Goal: Information Seeking & Learning: Learn about a topic

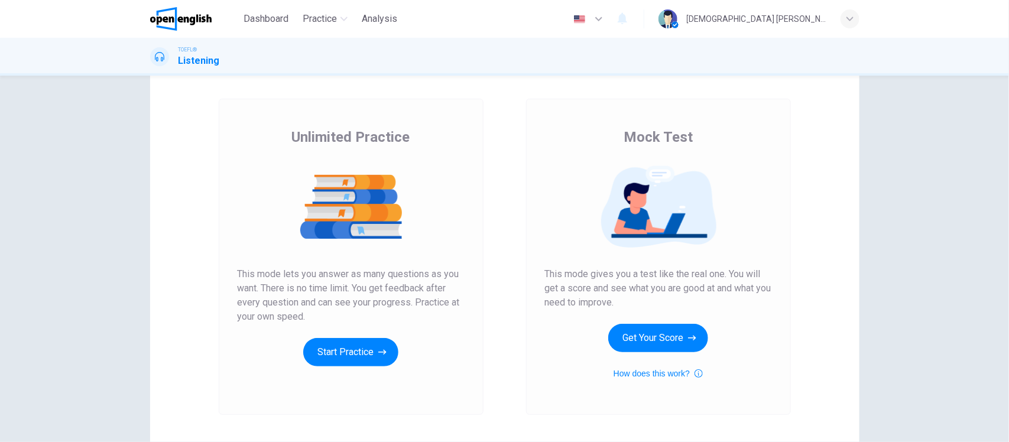
scroll to position [74, 0]
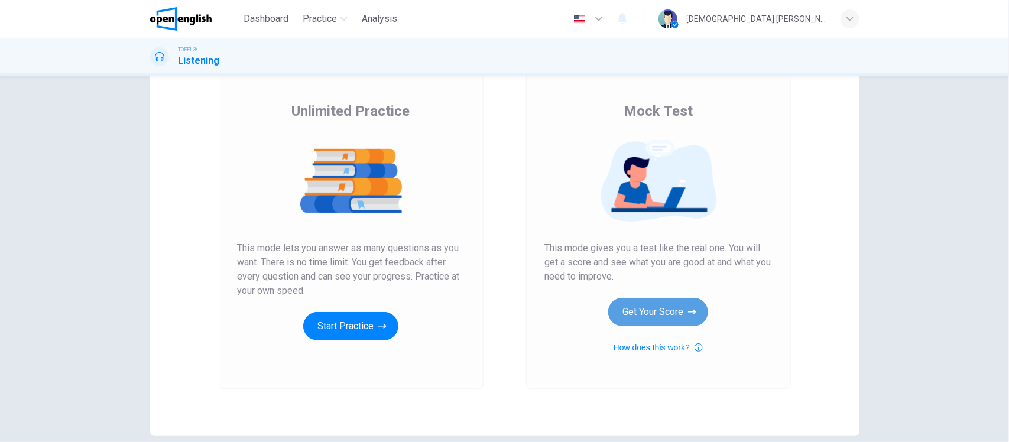
click at [665, 317] on button "Get Your Score" at bounding box center [658, 312] width 100 height 28
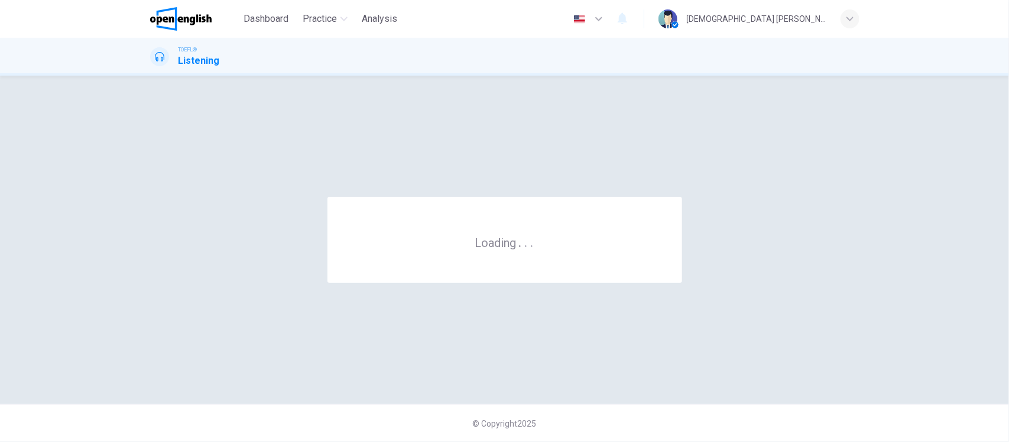
scroll to position [0, 0]
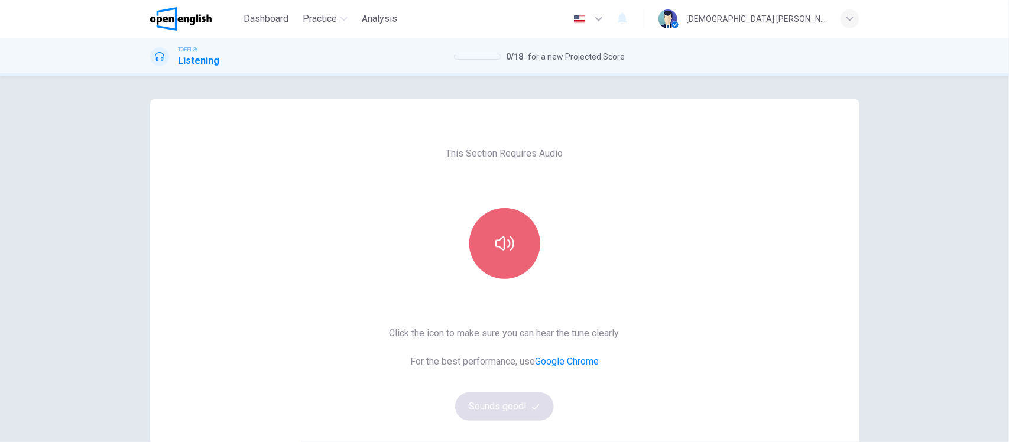
click at [529, 241] on button "button" at bounding box center [504, 243] width 71 height 71
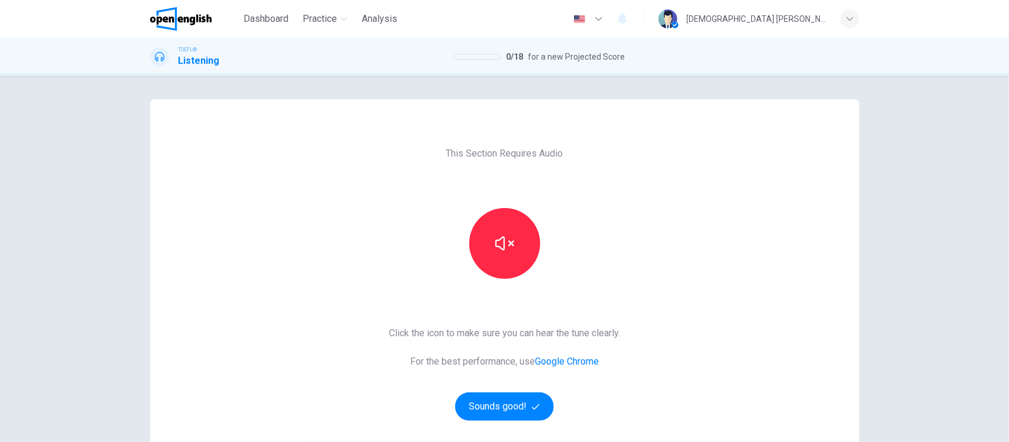
click at [618, 397] on div "Click the icon to make sure you can hear the tune clearly. For the best perform…" at bounding box center [504, 373] width 231 height 95
click at [492, 394] on button "Sounds good!" at bounding box center [504, 406] width 99 height 28
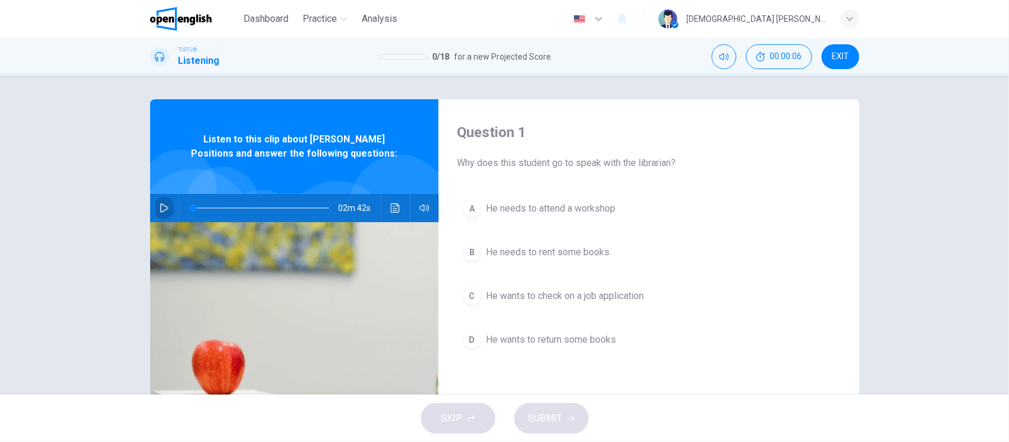
click at [160, 208] on icon "button" at bounding box center [164, 207] width 9 height 9
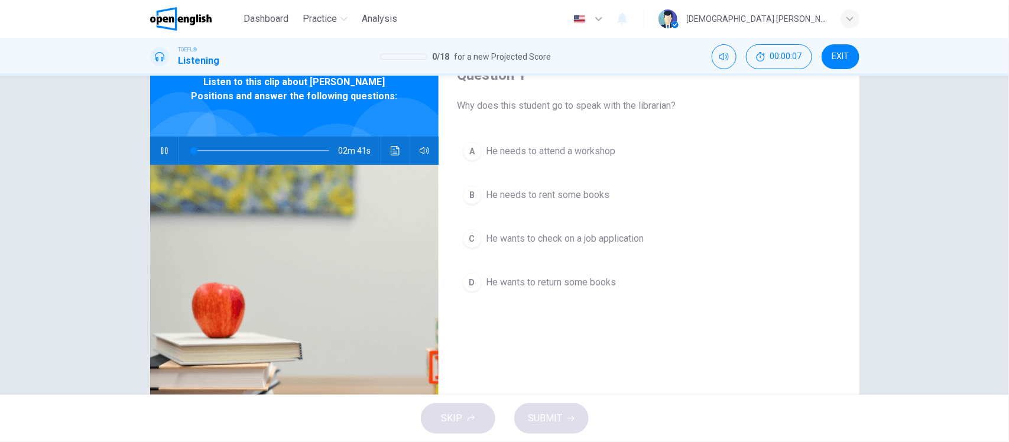
scroll to position [74, 0]
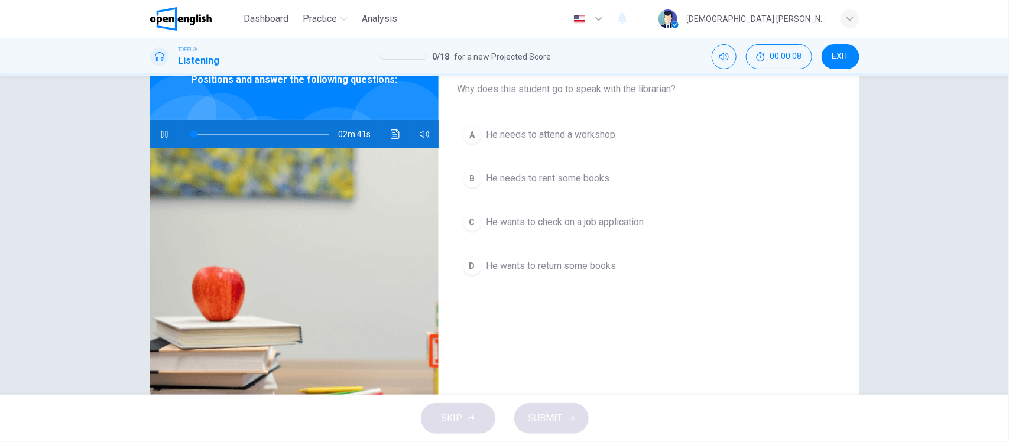
type input "*"
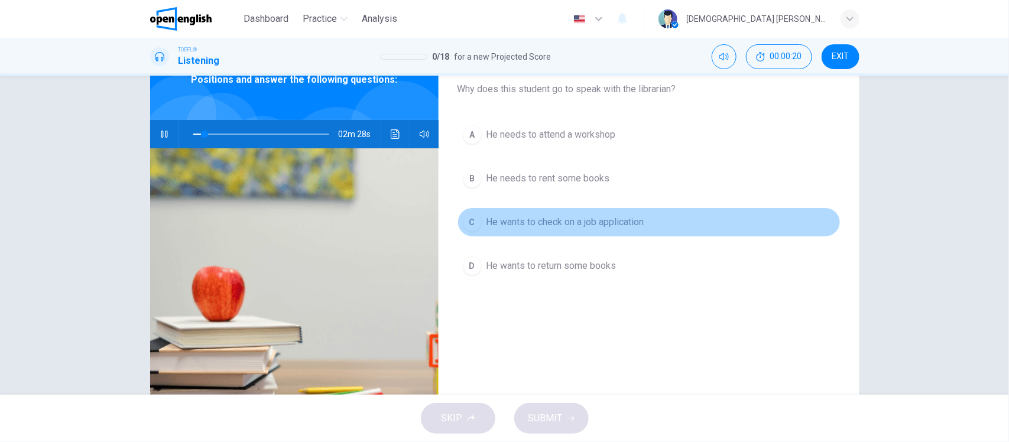
click at [491, 223] on span "He wants to check on a job application" at bounding box center [565, 222] width 158 height 14
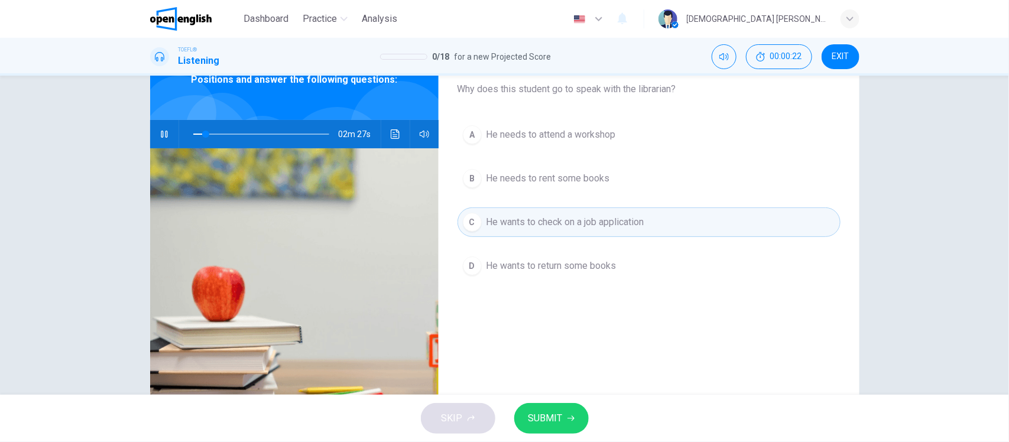
click at [553, 427] on button "SUBMIT" at bounding box center [551, 418] width 74 height 31
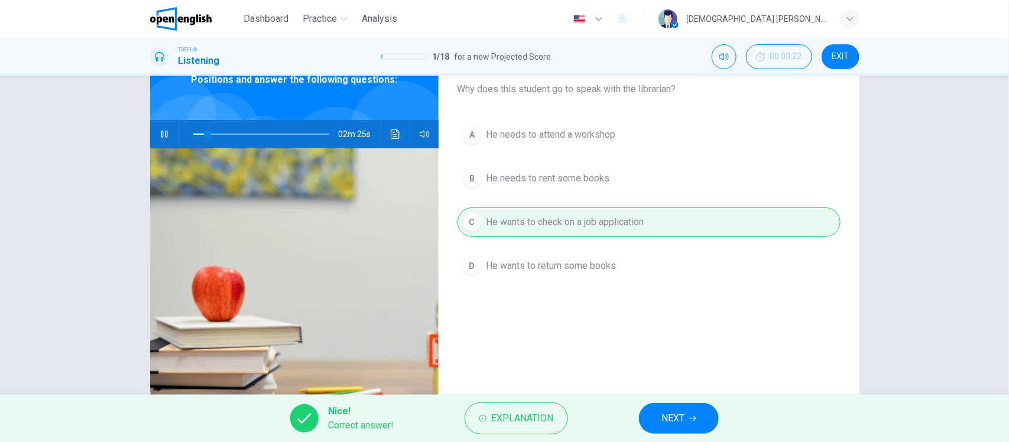
click at [678, 418] on span "NEXT" at bounding box center [672, 418] width 23 height 17
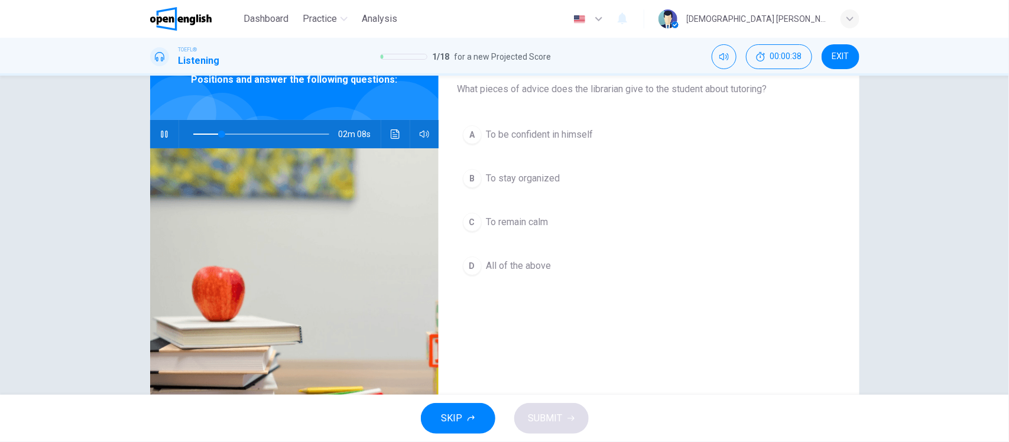
click at [494, 222] on span "To remain calm" at bounding box center [517, 222] width 62 height 14
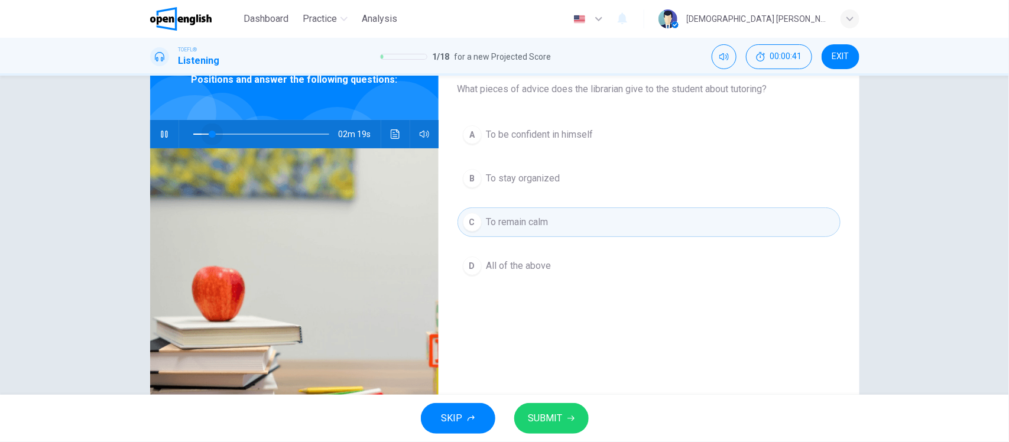
click at [209, 135] on span at bounding box center [212, 134] width 7 height 7
click at [212, 135] on span at bounding box center [215, 134] width 7 height 7
click at [525, 134] on span "To be confident in himself" at bounding box center [539, 135] width 107 height 14
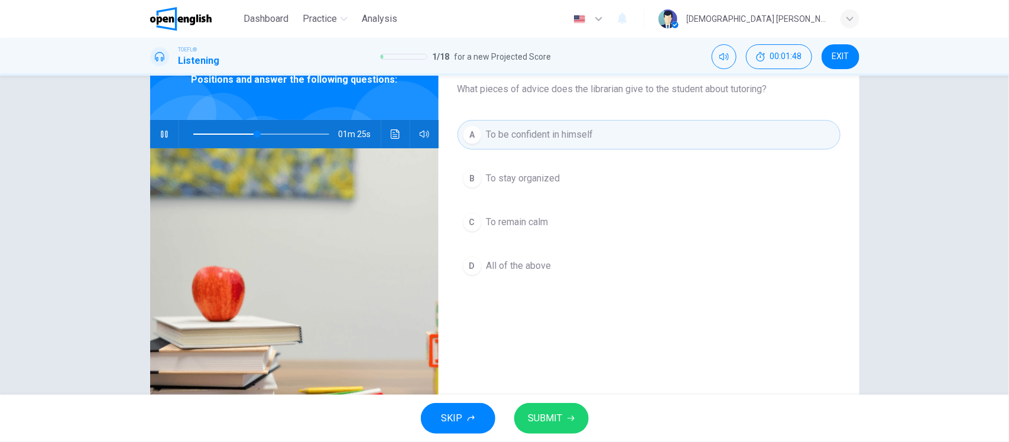
click at [543, 404] on button "SUBMIT" at bounding box center [551, 418] width 74 height 31
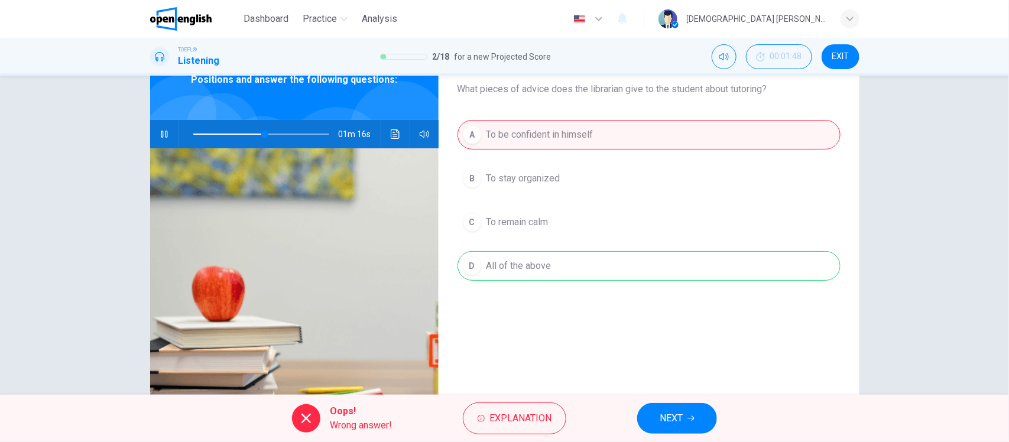
click at [509, 182] on div "A To be confident in himself B To stay organized C To remain calm D All of the …" at bounding box center [648, 212] width 383 height 184
click at [490, 273] on div "A To be confident in himself B To stay organized C To remain calm D All of the …" at bounding box center [648, 212] width 383 height 184
click at [313, 423] on div at bounding box center [306, 418] width 28 height 28
click at [683, 421] on span "NEXT" at bounding box center [671, 418] width 23 height 17
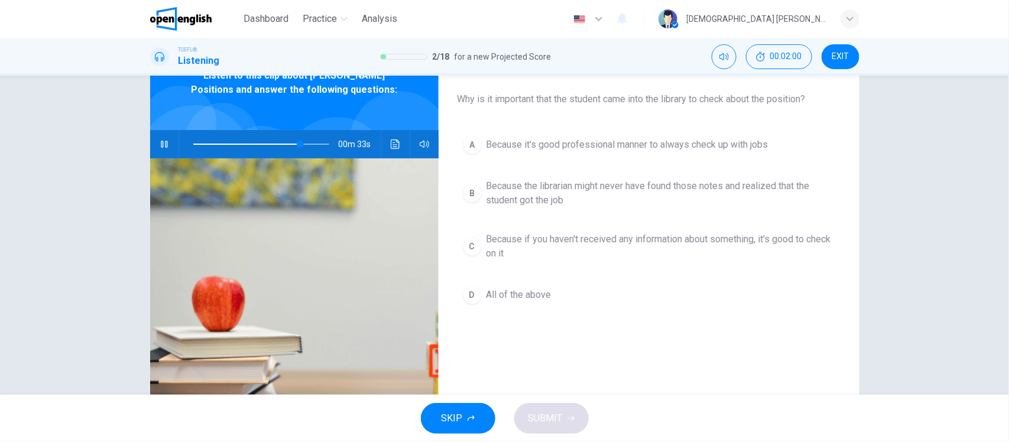
scroll to position [0, 0]
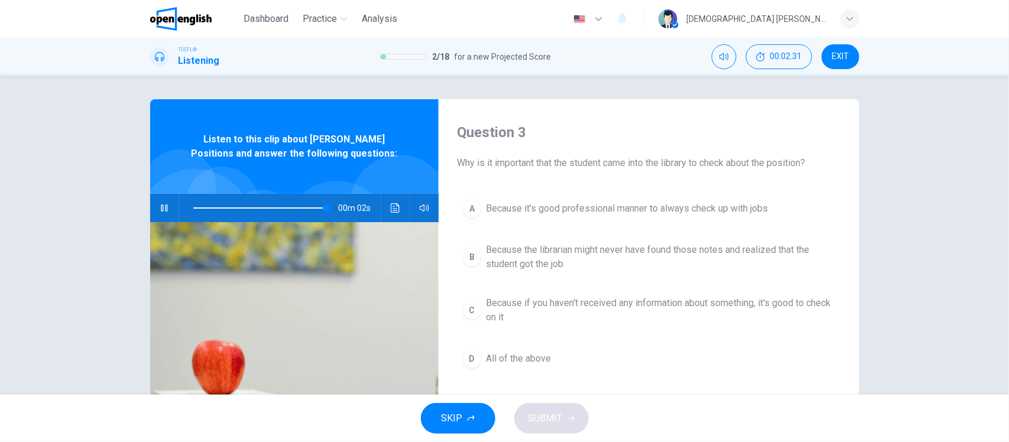
click at [569, 308] on span "Because if you haven't received any information about something, it's good to c…" at bounding box center [660, 310] width 349 height 28
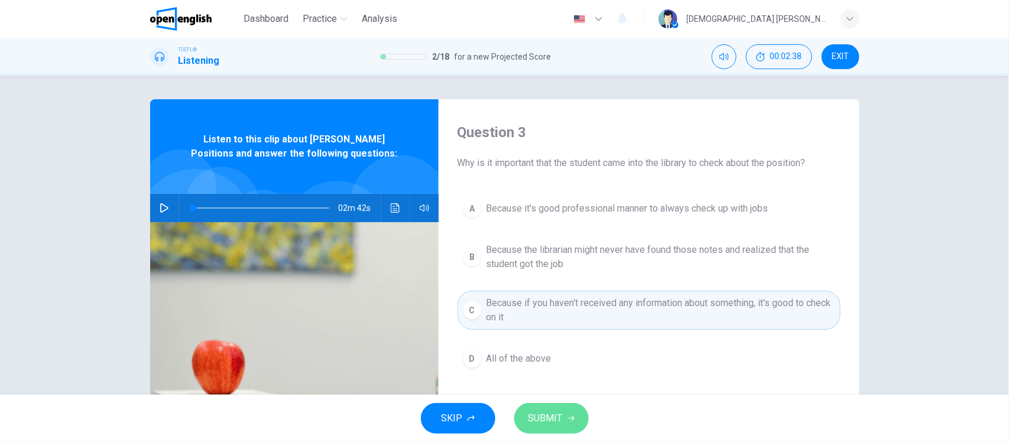
click at [542, 423] on span "SUBMIT" at bounding box center [545, 418] width 34 height 17
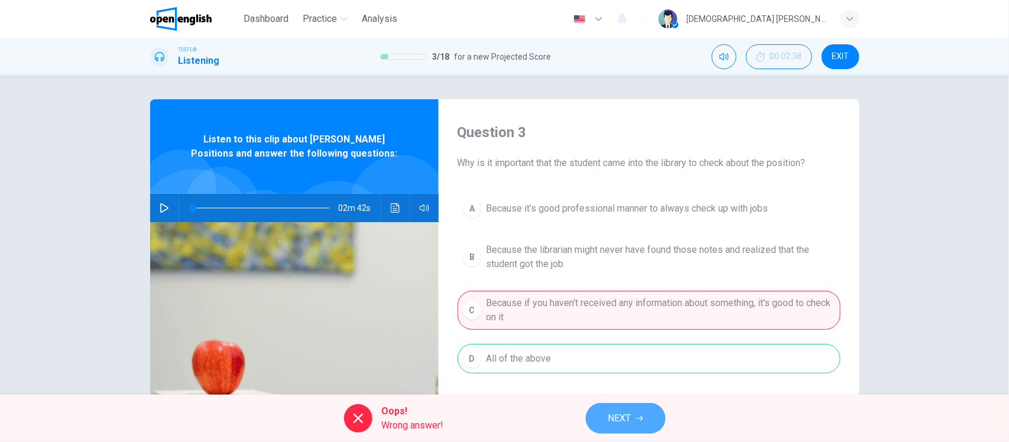
click at [613, 418] on span "NEXT" at bounding box center [619, 418] width 23 height 17
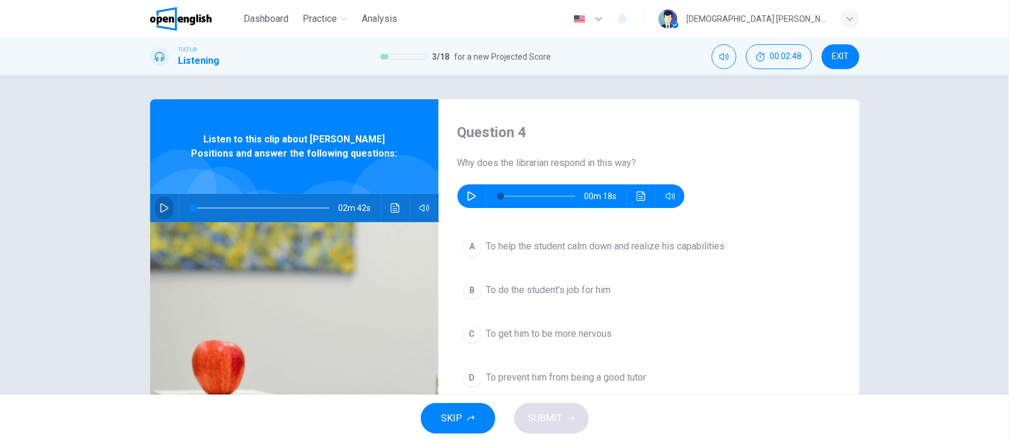
click at [160, 210] on icon "button" at bounding box center [164, 207] width 9 height 9
click at [164, 206] on icon "button" at bounding box center [164, 207] width 9 height 9
type input "*"
click at [470, 196] on icon "button" at bounding box center [471, 195] width 9 height 9
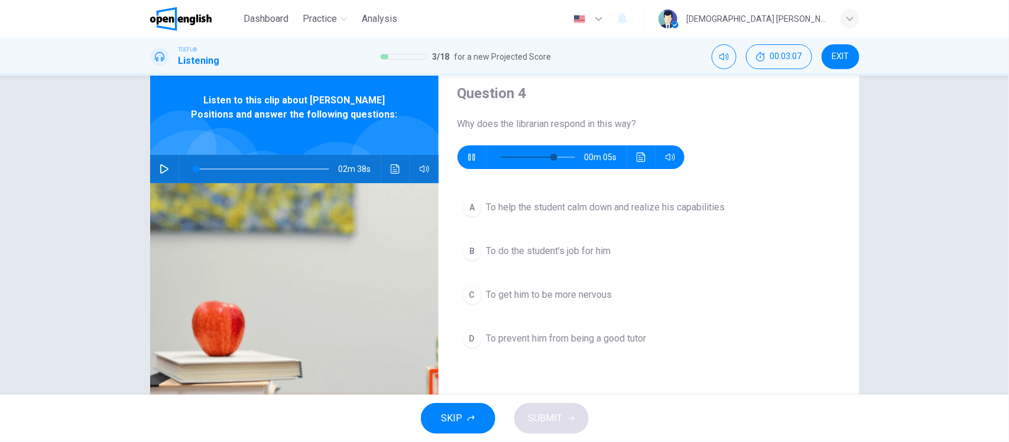
scroll to position [74, 0]
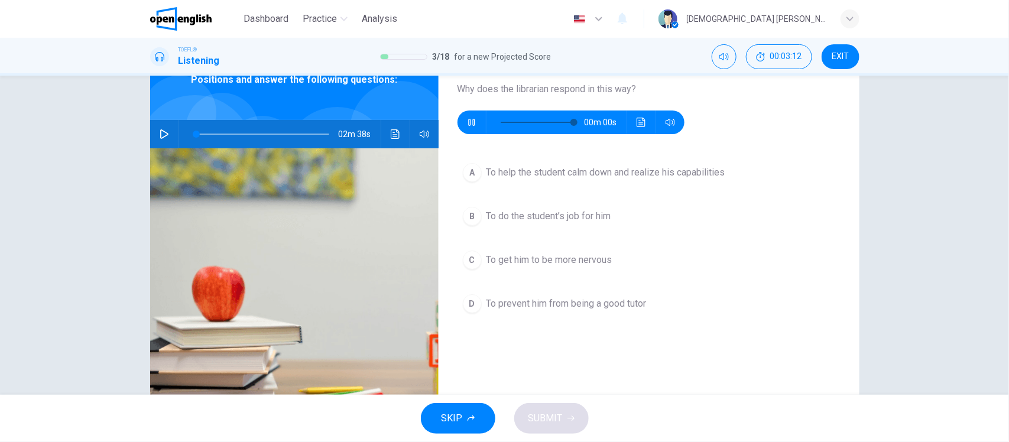
type input "*"
click at [516, 165] on span "To help the student calm down and realize his capabilities" at bounding box center [605, 172] width 239 height 14
type input "*"
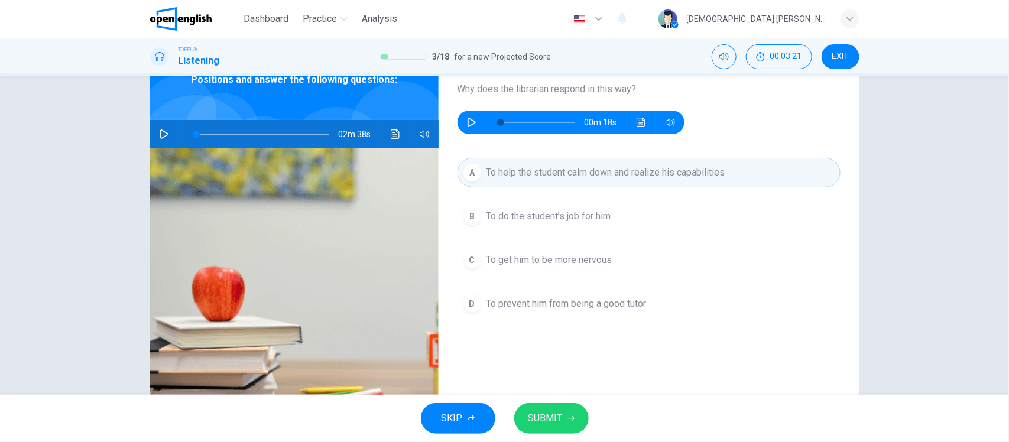
click at [476, 119] on button "button" at bounding box center [471, 123] width 19 height 24
type input "**"
click at [569, 424] on button "SUBMIT" at bounding box center [551, 418] width 74 height 31
type input "*"
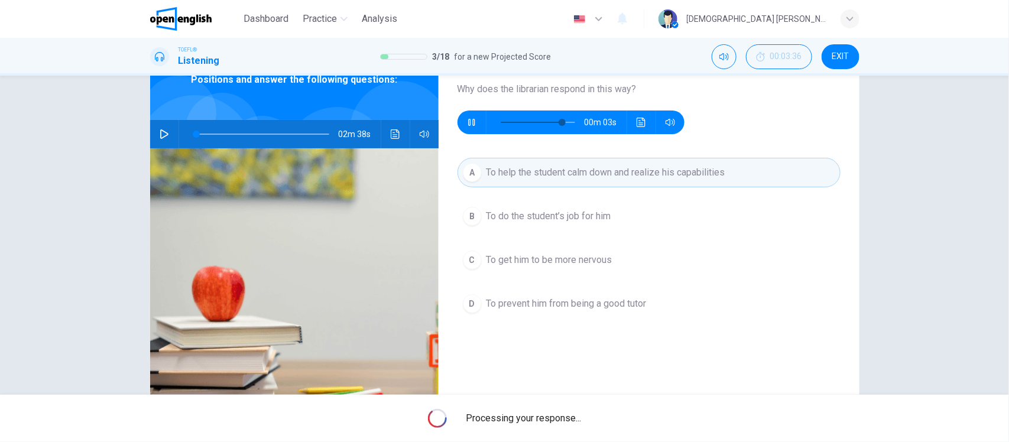
type input "**"
type input "*"
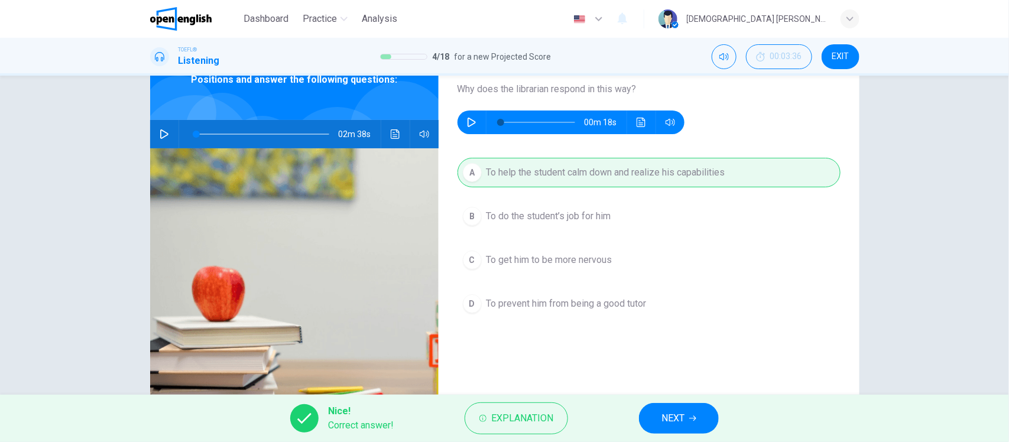
type input "*"
click at [668, 409] on button "NEXT" at bounding box center [679, 418] width 80 height 31
type input "*"
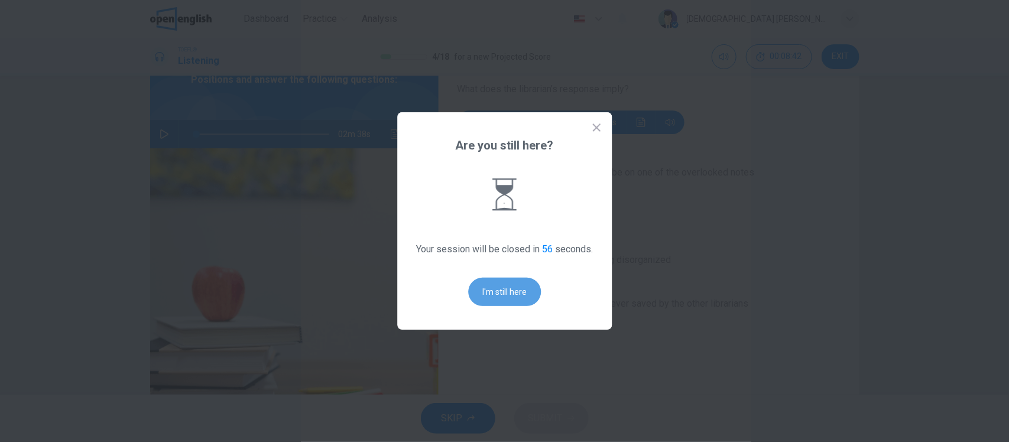
click at [498, 297] on button "I'm still here" at bounding box center [504, 292] width 73 height 28
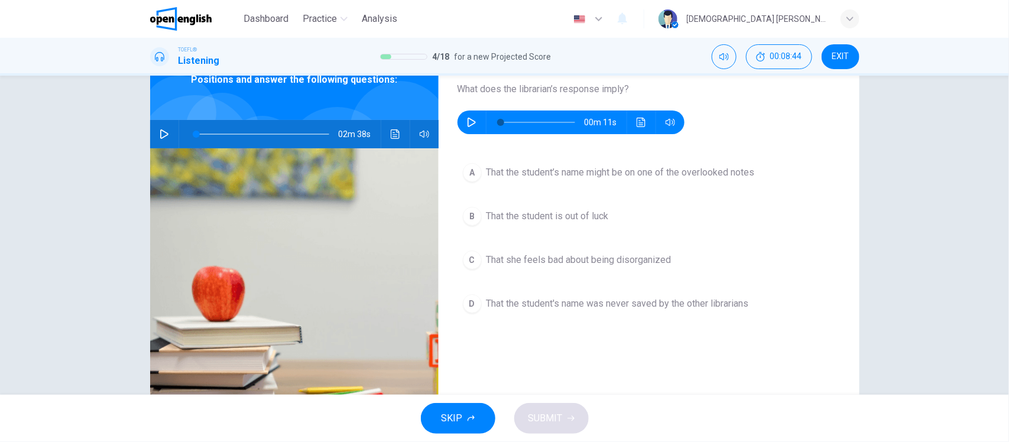
click at [470, 121] on icon "button" at bounding box center [471, 122] width 8 height 9
type input "*"
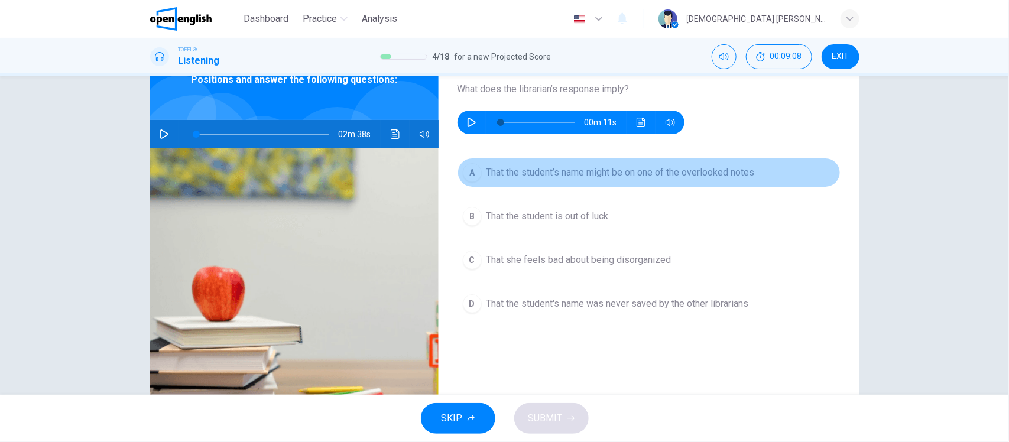
click at [527, 164] on button "A That the student’s name might be on one of the overlooked notes" at bounding box center [648, 173] width 383 height 30
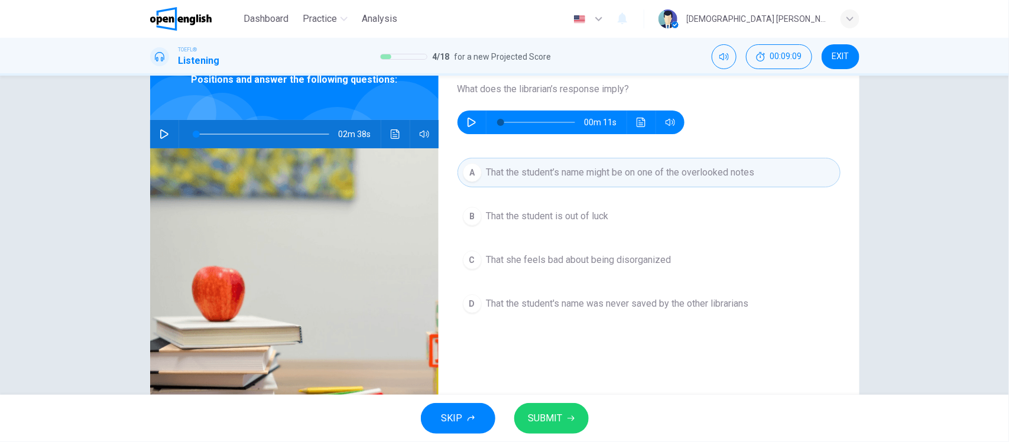
click at [551, 418] on span "SUBMIT" at bounding box center [545, 418] width 34 height 17
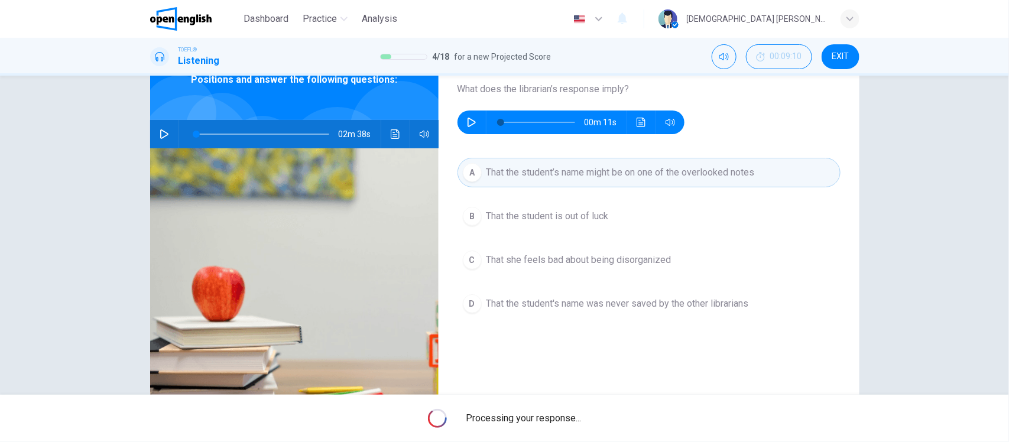
type input "*"
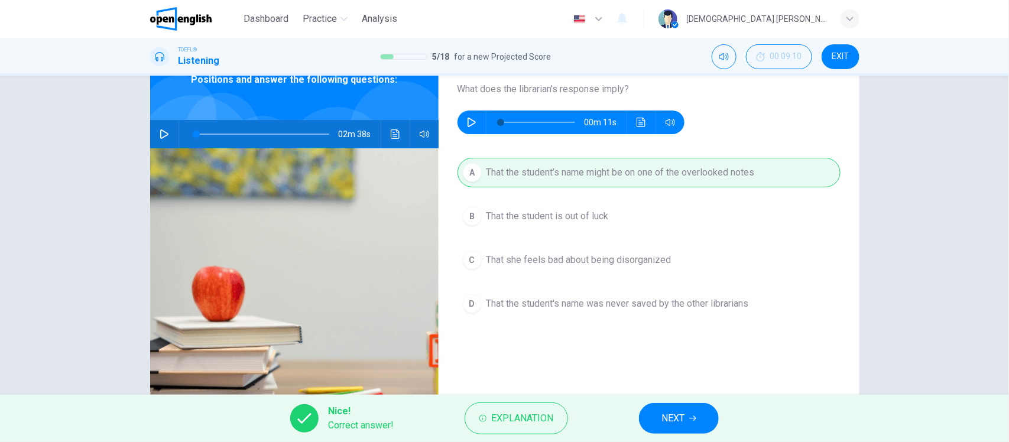
click at [677, 414] on span "NEXT" at bounding box center [672, 418] width 23 height 17
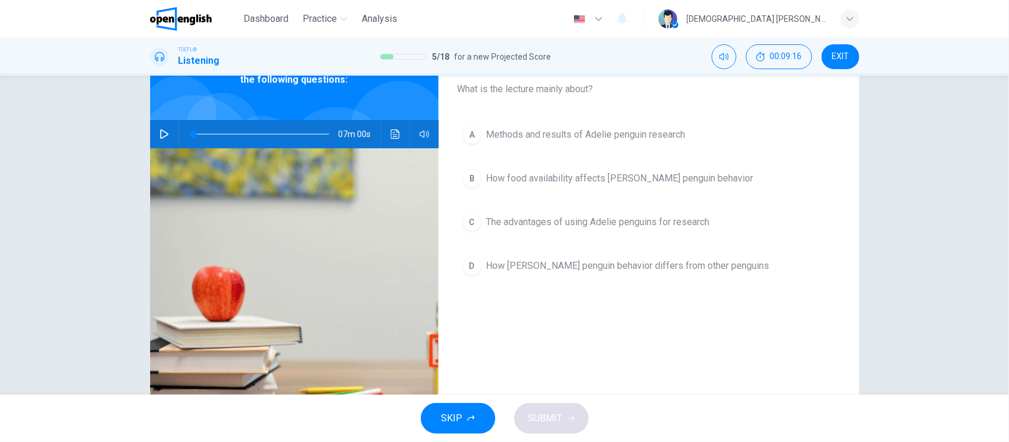
click at [160, 132] on icon "button" at bounding box center [164, 133] width 8 height 9
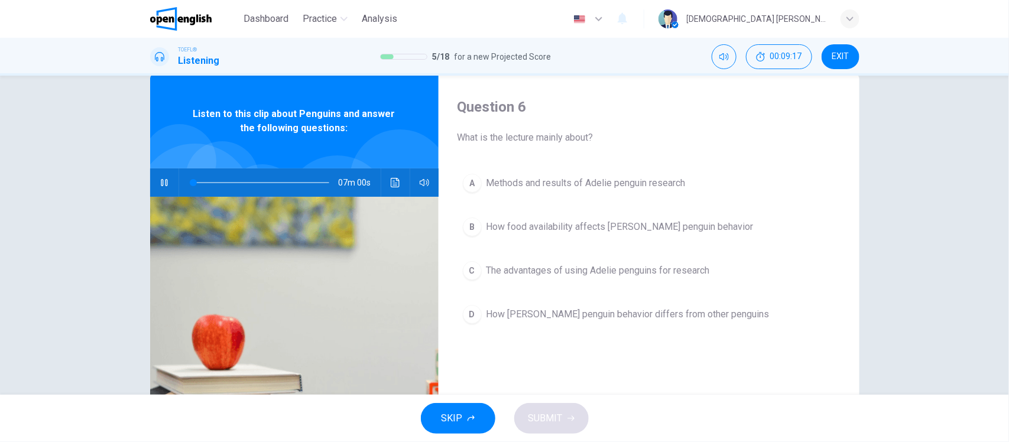
scroll to position [0, 0]
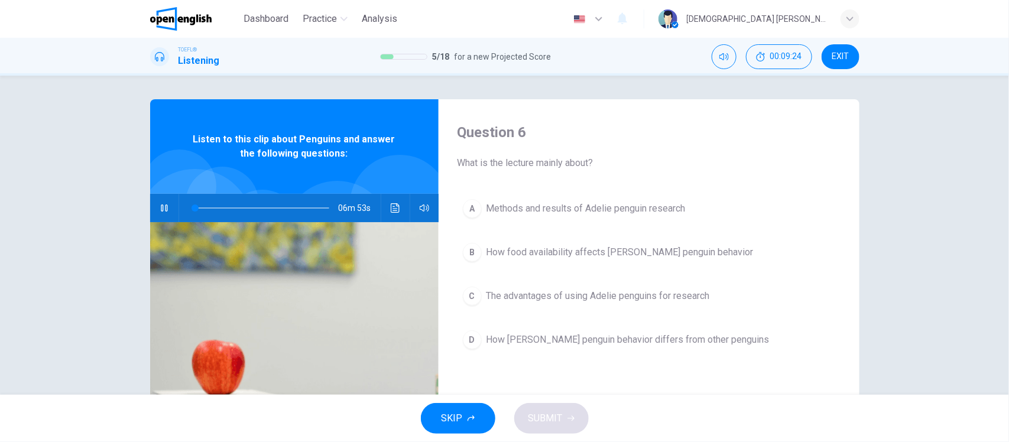
type input "*"
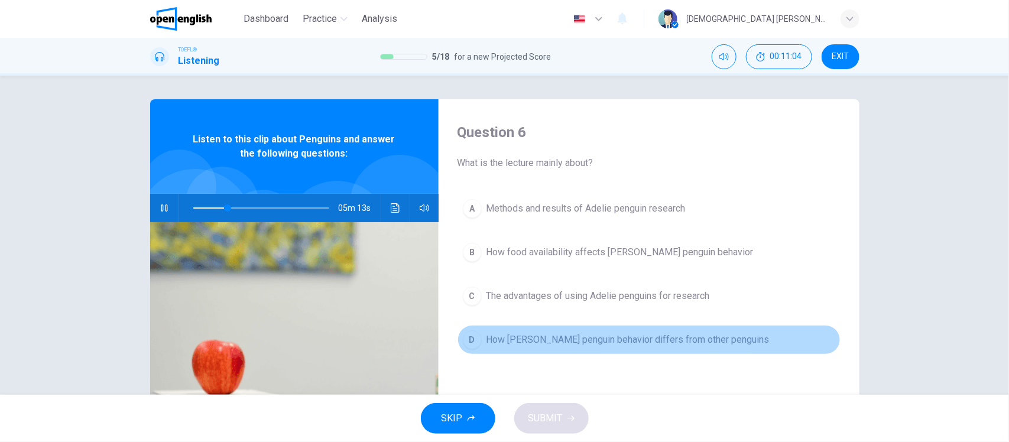
click at [572, 341] on span "How [PERSON_NAME] penguin behavior differs from other penguins" at bounding box center [627, 340] width 283 height 14
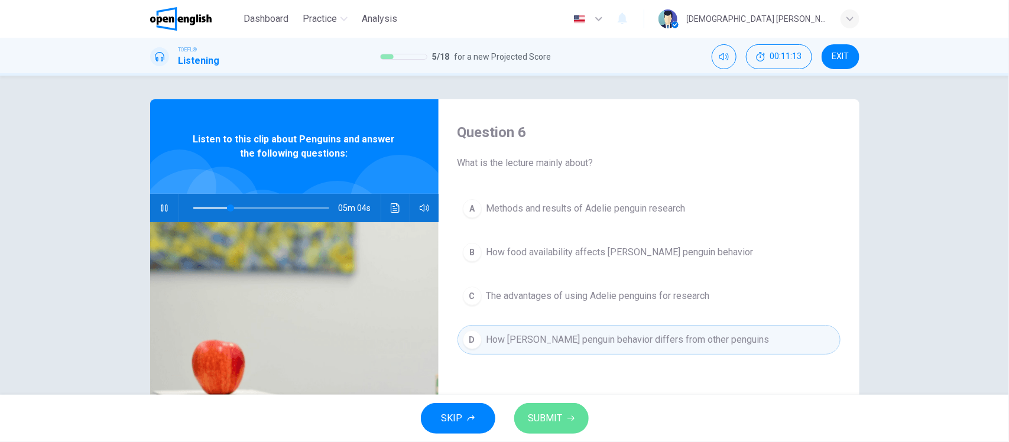
click at [561, 414] on span "SUBMIT" at bounding box center [545, 418] width 34 height 17
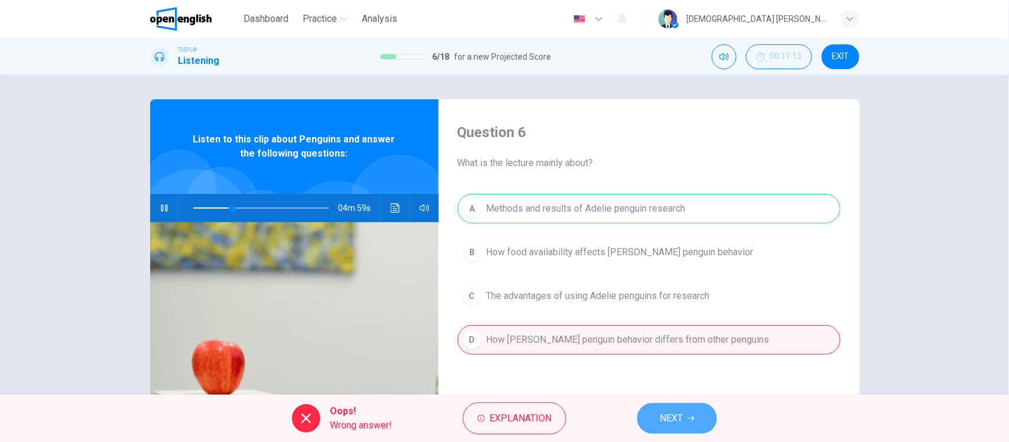
click at [678, 420] on span "NEXT" at bounding box center [671, 418] width 23 height 17
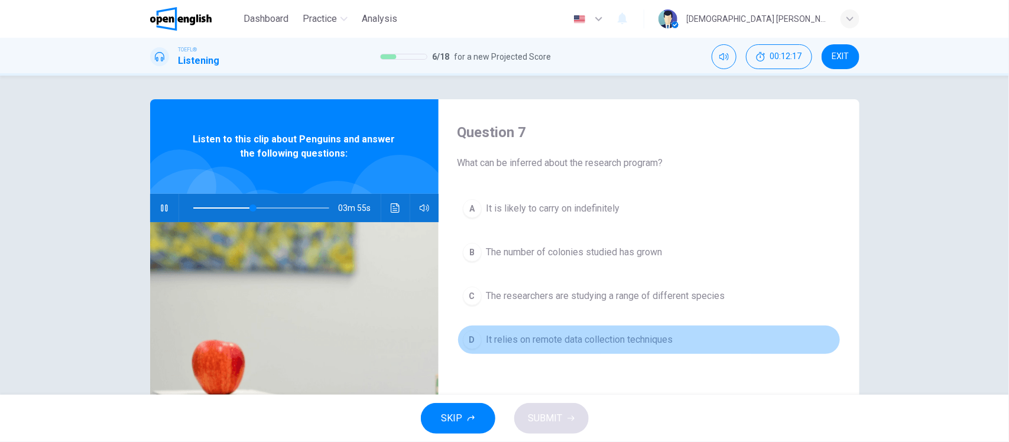
click at [616, 340] on span "It relies on remote data collection techniques" at bounding box center [579, 340] width 187 height 14
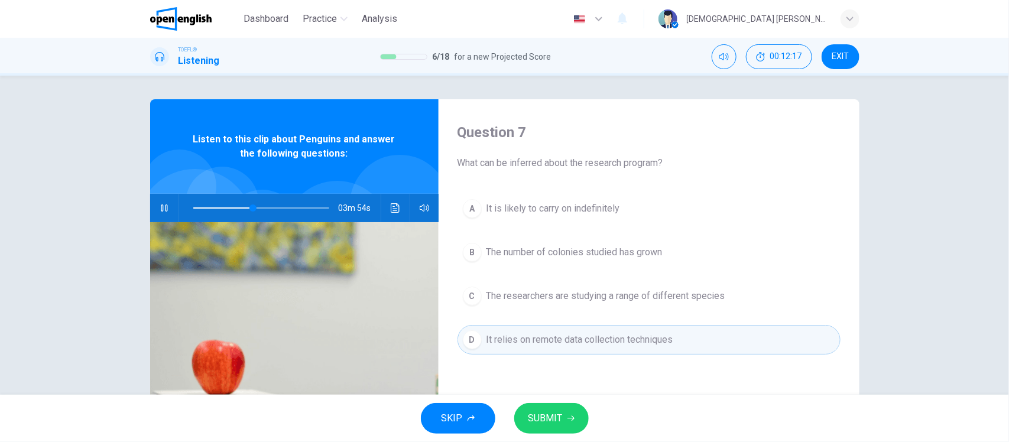
click at [560, 425] on span "SUBMIT" at bounding box center [545, 418] width 34 height 17
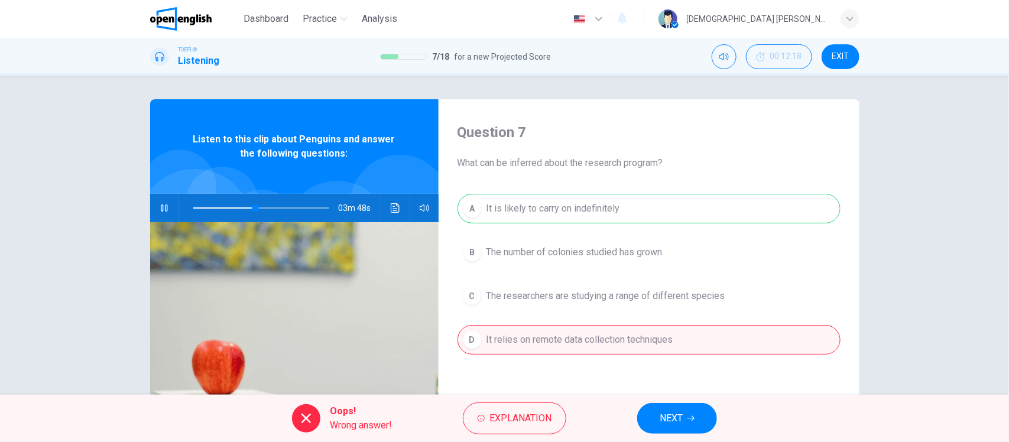
click at [691, 424] on button "NEXT" at bounding box center [677, 418] width 80 height 31
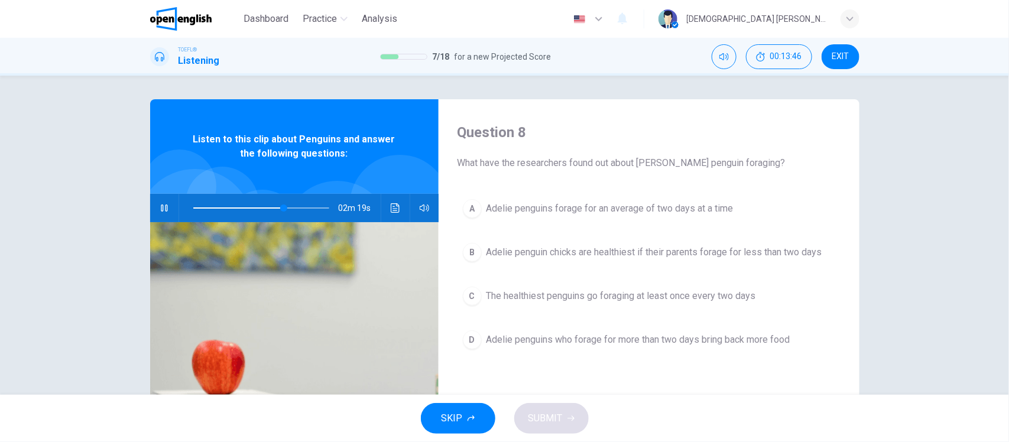
click at [654, 339] on span "Adelie penguins who forage for more than two days bring back more food" at bounding box center [638, 340] width 304 height 14
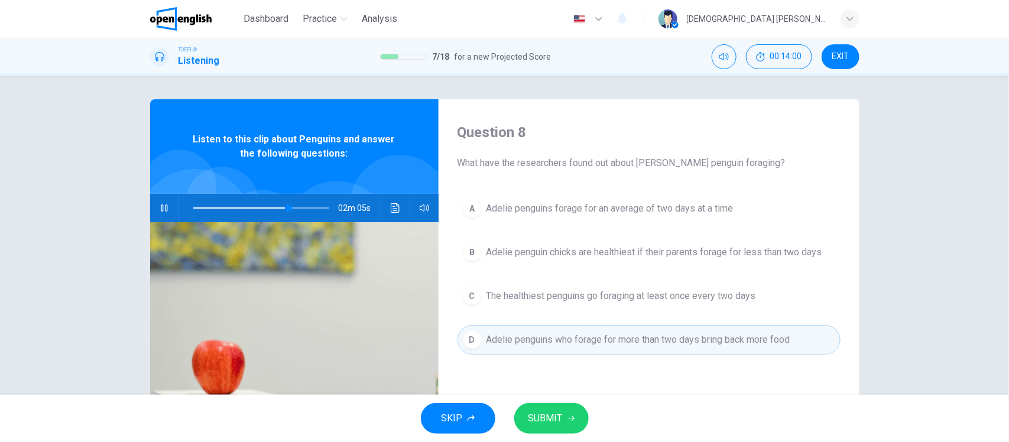
click at [551, 414] on span "SUBMIT" at bounding box center [545, 418] width 34 height 17
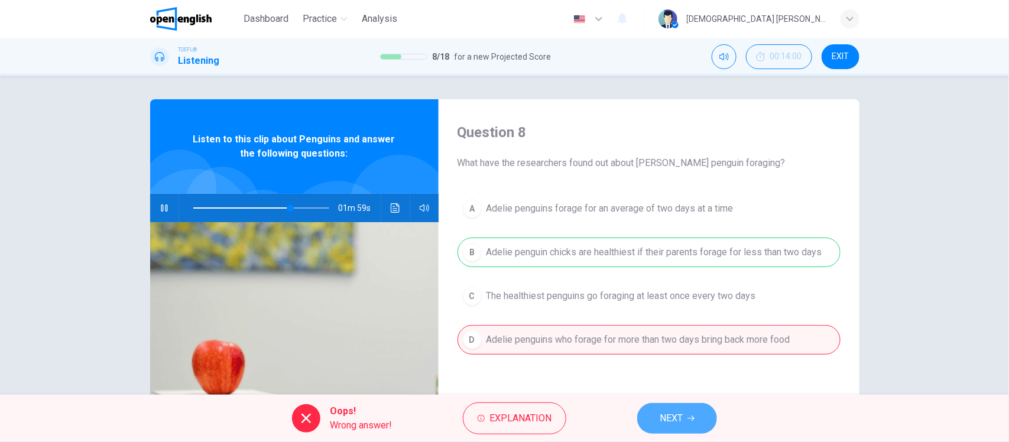
click at [683, 418] on span "NEXT" at bounding box center [671, 418] width 23 height 17
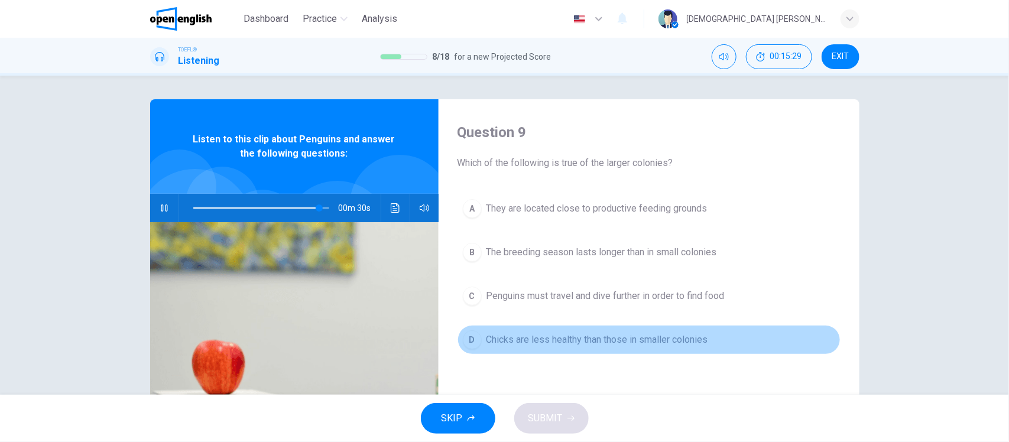
click at [610, 340] on span "Chicks are less healthy than those in smaller colonies" at bounding box center [597, 340] width 222 height 14
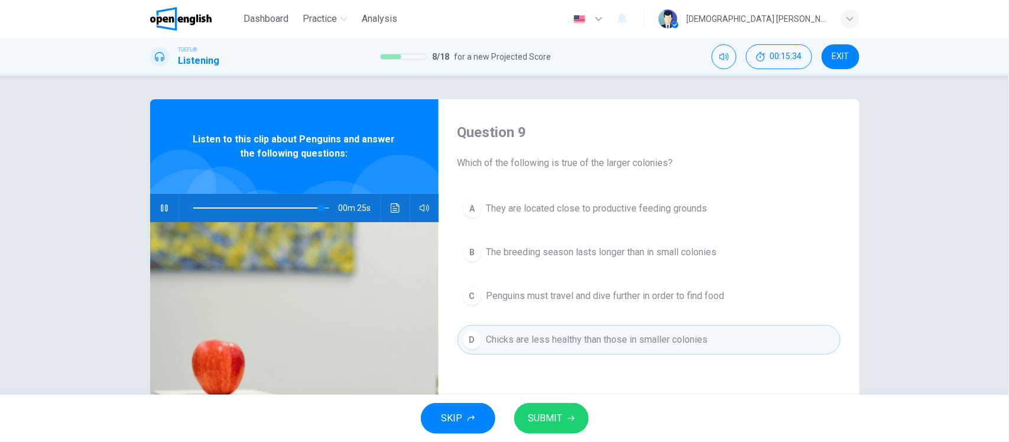
click at [610, 256] on span "The breeding season lasts longer than in small colonies" at bounding box center [601, 252] width 230 height 14
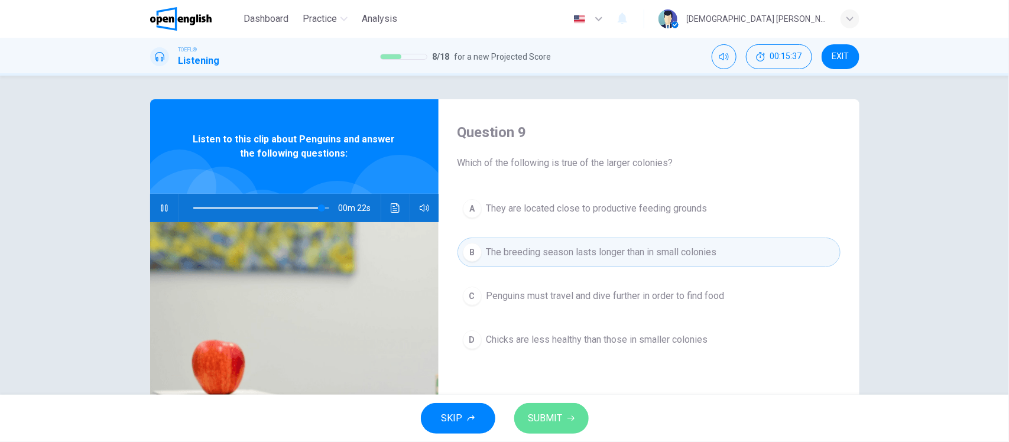
click at [577, 412] on button "SUBMIT" at bounding box center [551, 418] width 74 height 31
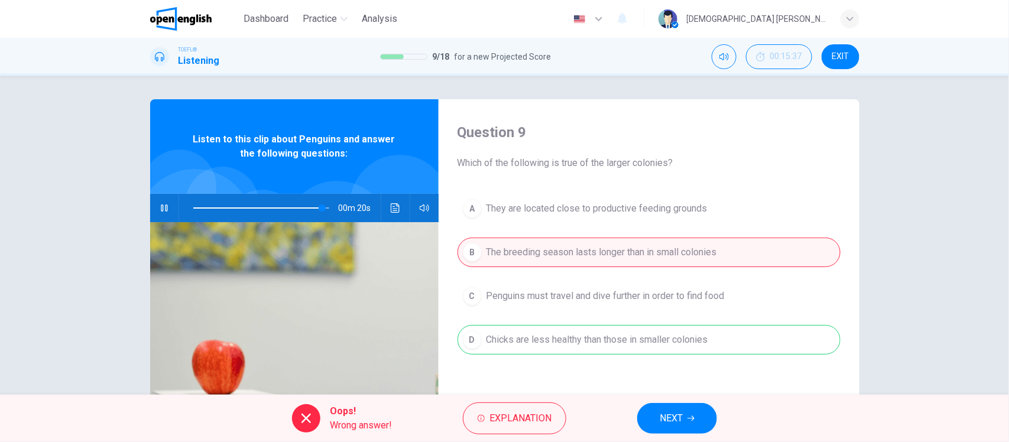
click at [658, 418] on button "NEXT" at bounding box center [677, 418] width 80 height 31
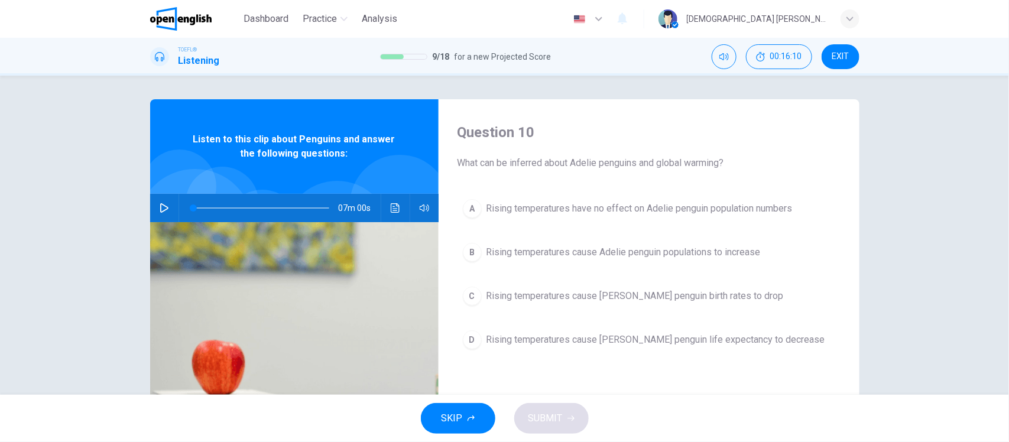
drag, startPoint x: 298, startPoint y: 205, endPoint x: 276, endPoint y: 207, distance: 22.6
click at [297, 205] on span at bounding box center [261, 208] width 136 height 17
drag, startPoint x: 160, startPoint y: 205, endPoint x: 173, endPoint y: 210, distance: 13.3
click at [160, 206] on icon "button" at bounding box center [164, 207] width 9 height 9
type input "*"
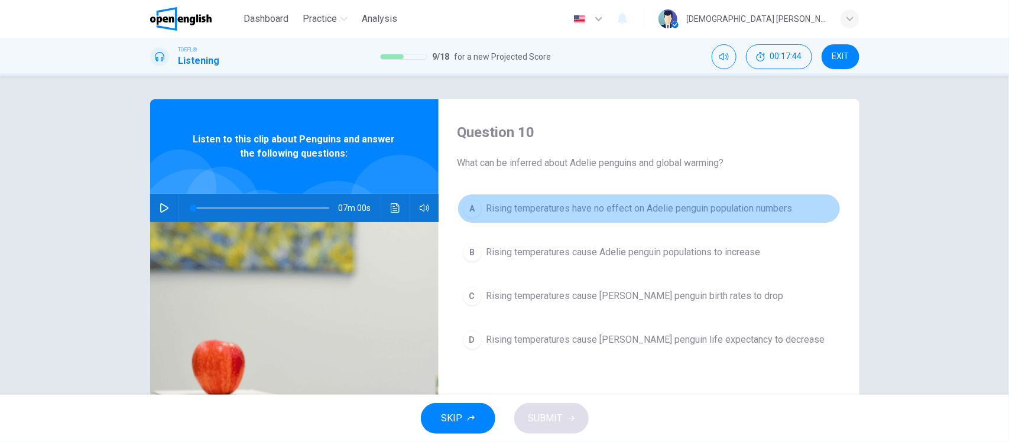
click at [646, 199] on button "A Rising temperatures have no effect on Adelie penguin population numbers" at bounding box center [648, 209] width 383 height 30
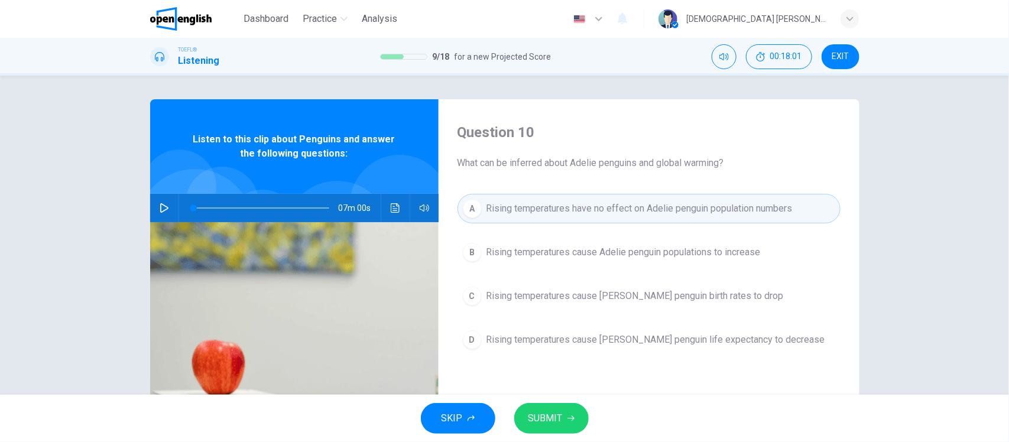
click at [610, 343] on span "Rising temperatures cause [PERSON_NAME] penguin life expectancy to decrease" at bounding box center [655, 340] width 339 height 14
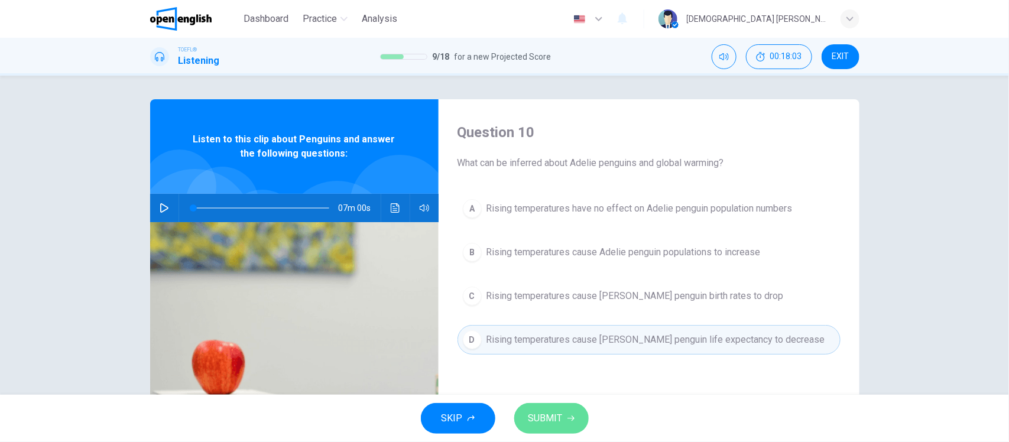
click at [569, 415] on icon "button" at bounding box center [570, 418] width 7 height 7
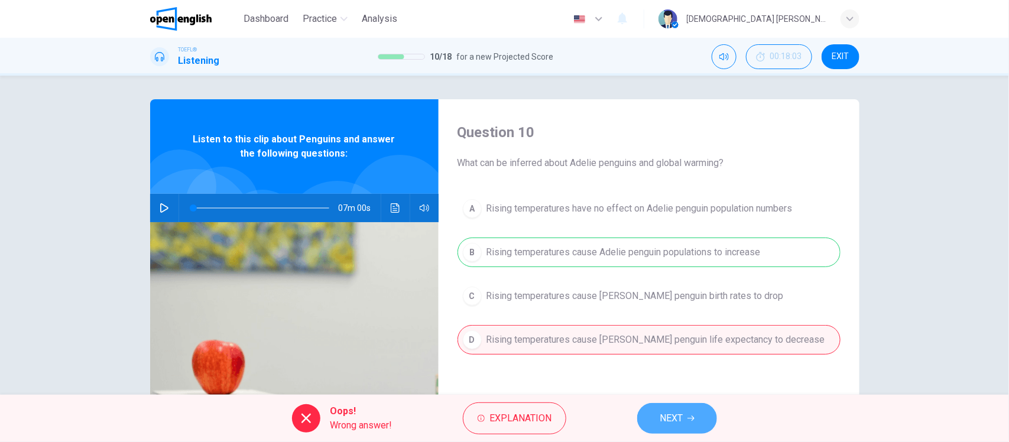
click at [686, 412] on button "NEXT" at bounding box center [677, 418] width 80 height 31
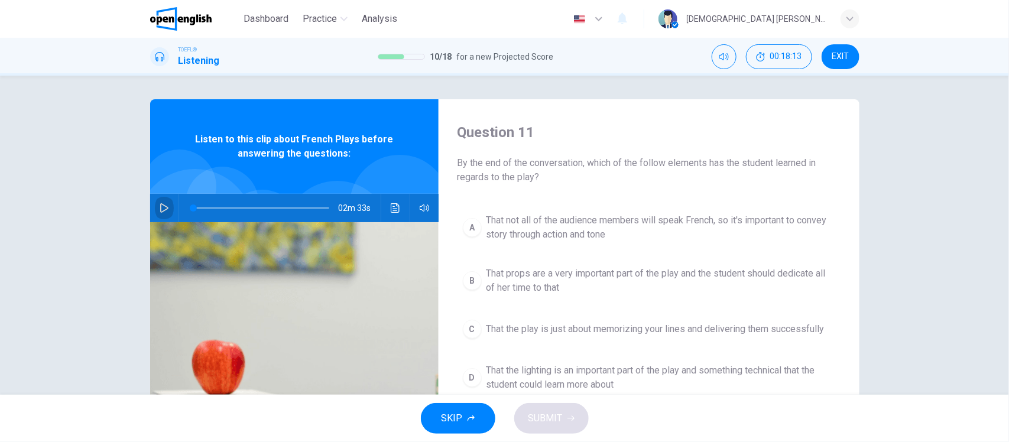
click at [160, 210] on icon "button" at bounding box center [164, 207] width 9 height 9
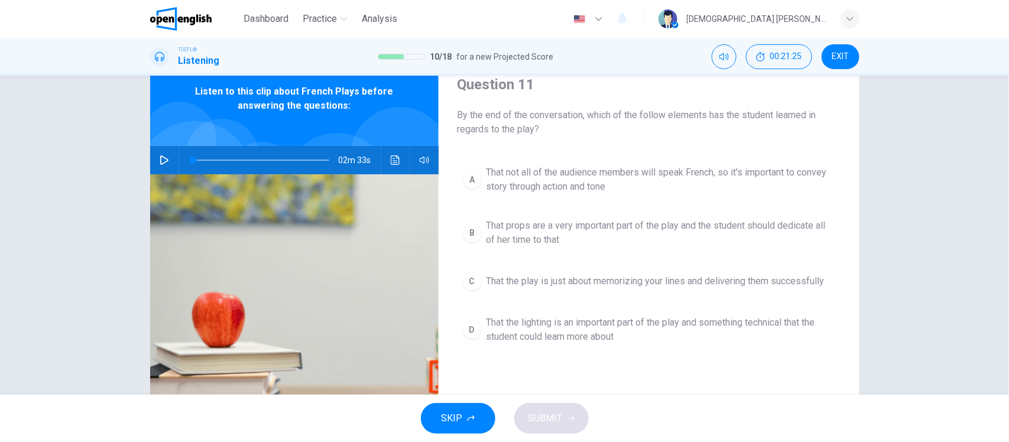
scroll to position [74, 0]
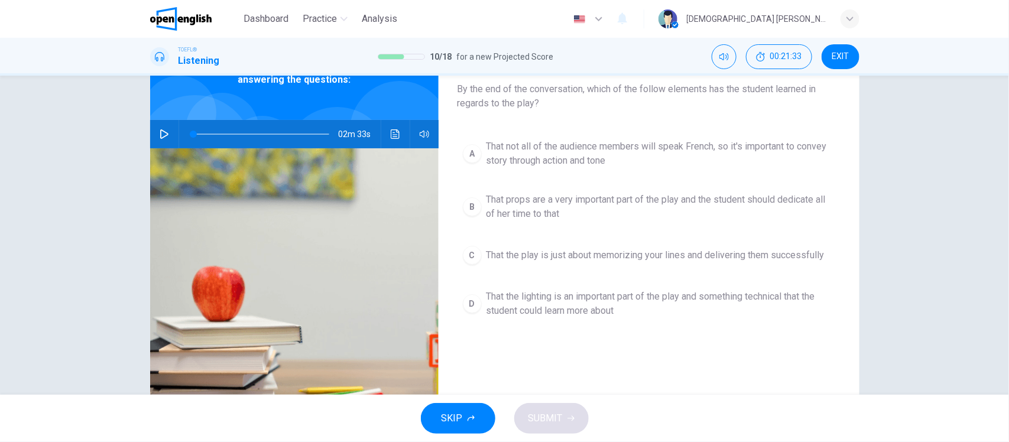
click at [531, 213] on span "That props are a very important part of the play and the student should dedicat…" at bounding box center [660, 207] width 349 height 28
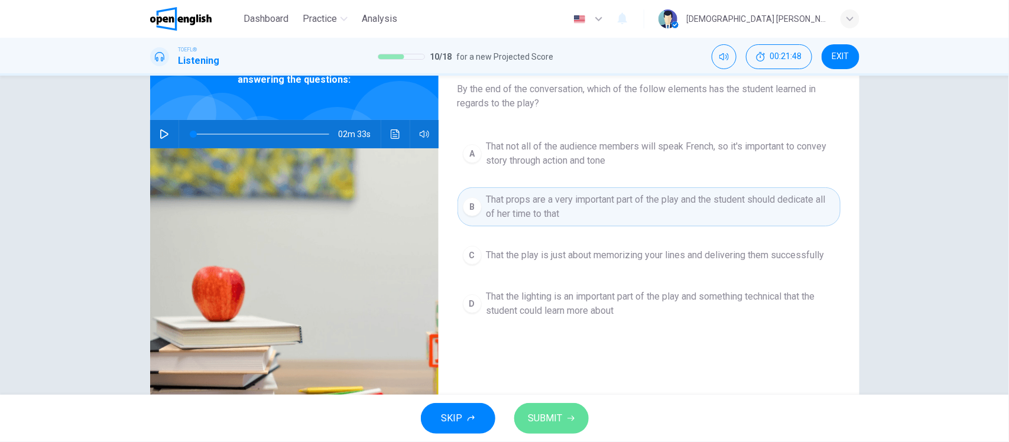
click at [557, 412] on span "SUBMIT" at bounding box center [545, 418] width 34 height 17
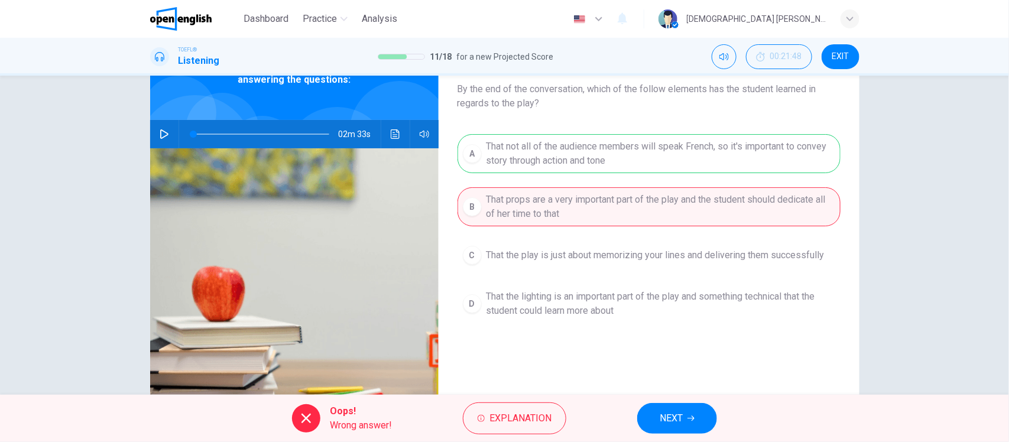
click at [320, 415] on div "Oops! Wrong answer!" at bounding box center [342, 418] width 100 height 28
drag, startPoint x: 312, startPoint y: 421, endPoint x: 368, endPoint y: 423, distance: 55.6
click at [314, 421] on div at bounding box center [306, 418] width 28 height 28
click at [368, 423] on span "Wrong answer!" at bounding box center [361, 425] width 62 height 14
click at [507, 418] on span "Explanation" at bounding box center [520, 418] width 62 height 17
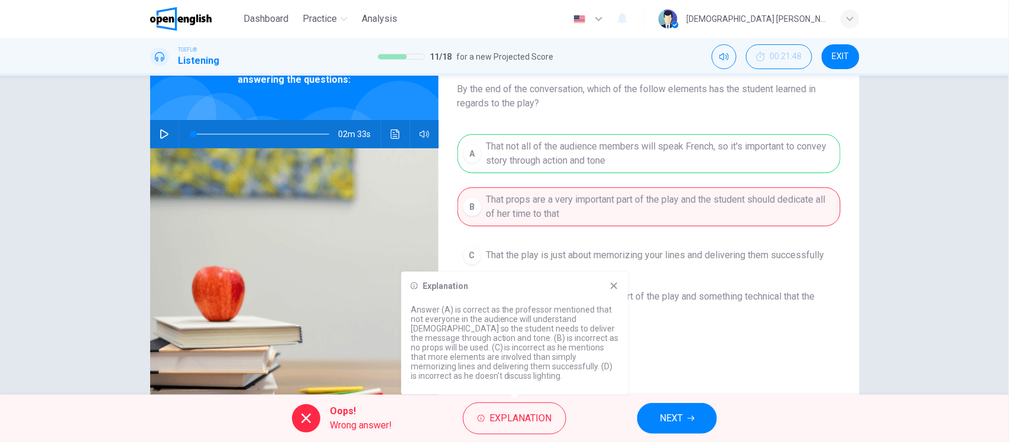
click at [840, 262] on div "Question 11 By the end of the conversation, which of the follow elements has th…" at bounding box center [648, 230] width 421 height 411
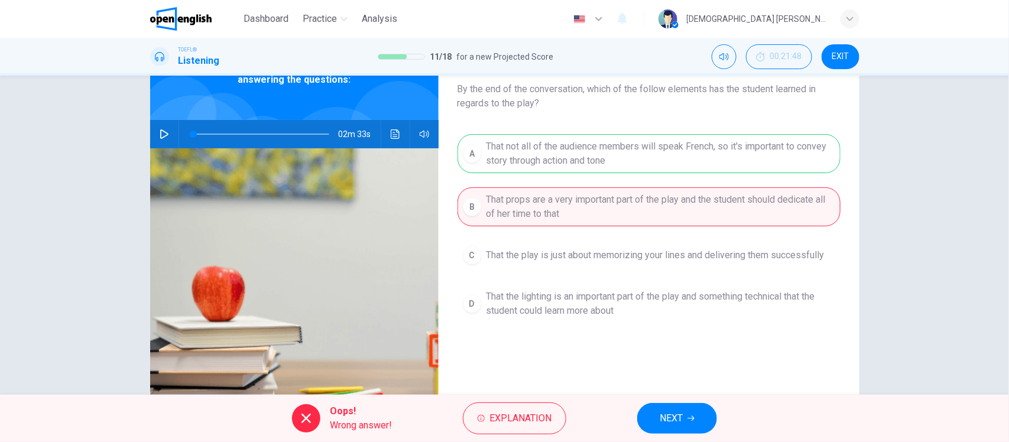
click at [698, 415] on button "NEXT" at bounding box center [677, 418] width 80 height 31
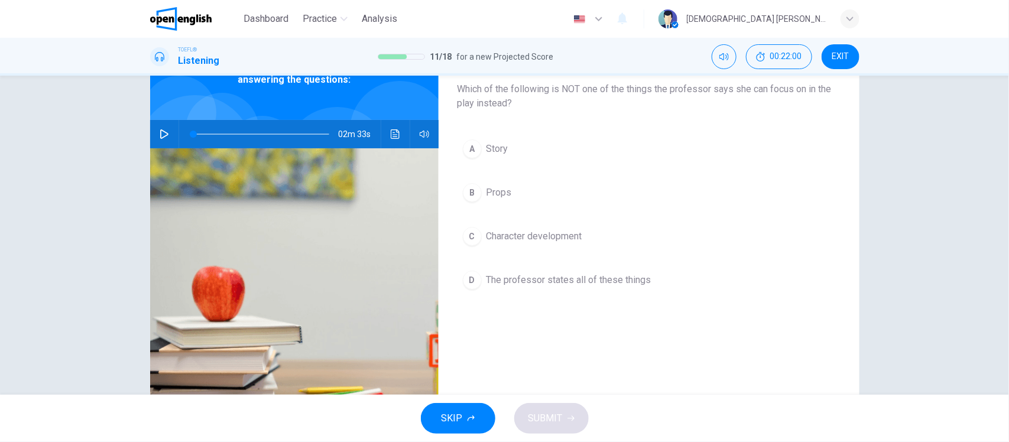
click at [509, 192] on button "B Props" at bounding box center [648, 193] width 383 height 30
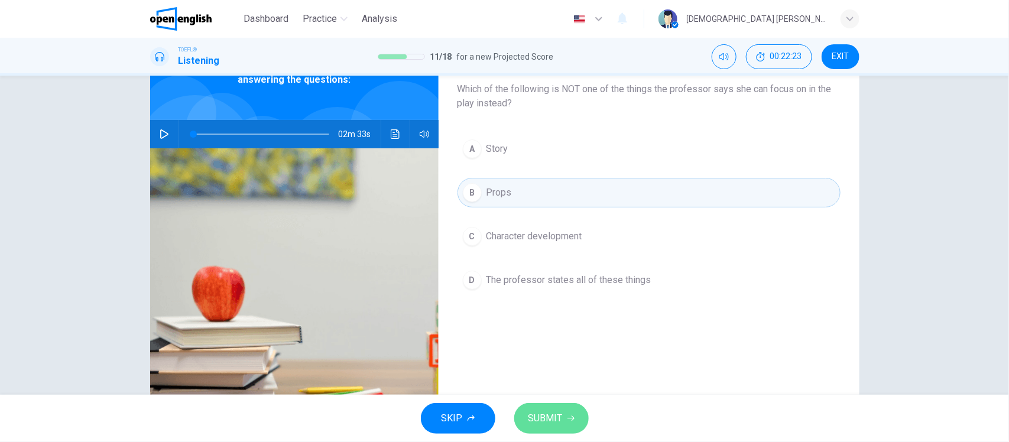
click at [550, 417] on span "SUBMIT" at bounding box center [545, 418] width 34 height 17
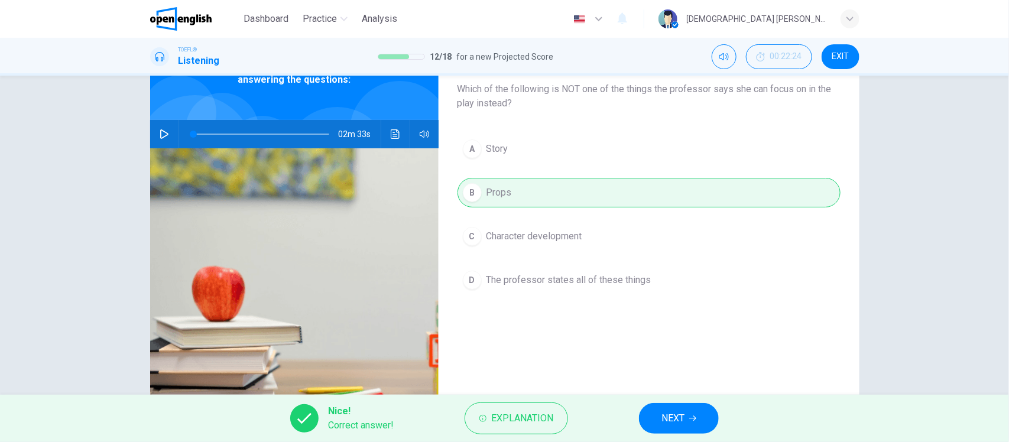
click at [659, 417] on button "NEXT" at bounding box center [679, 418] width 80 height 31
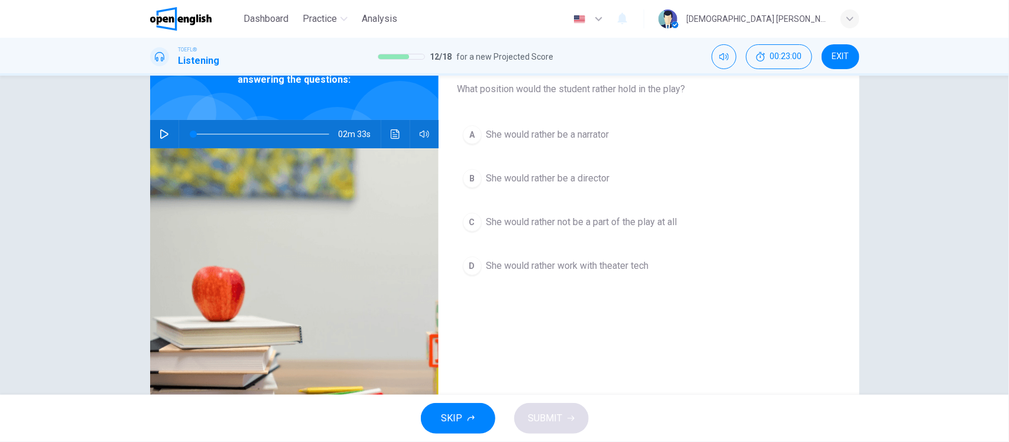
click at [160, 138] on icon "button" at bounding box center [164, 133] width 9 height 9
click at [556, 183] on span "She would rather be a director" at bounding box center [548, 178] width 124 height 14
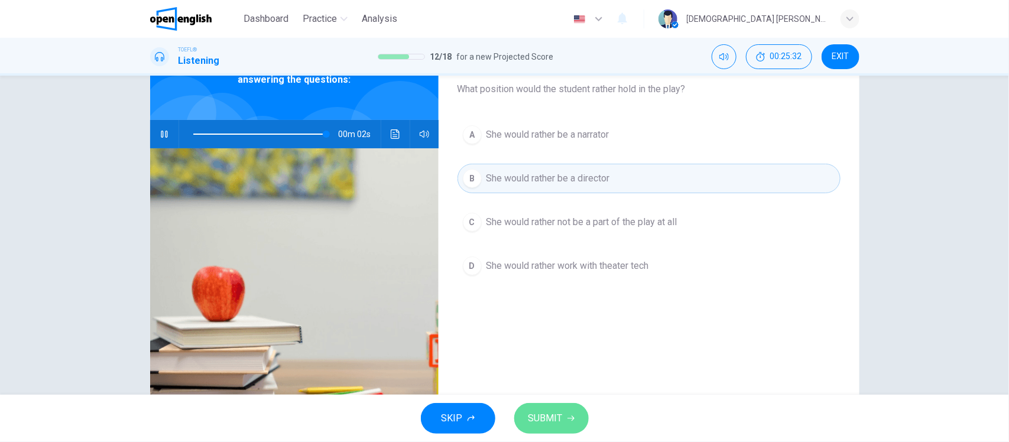
click at [563, 411] on button "SUBMIT" at bounding box center [551, 418] width 74 height 31
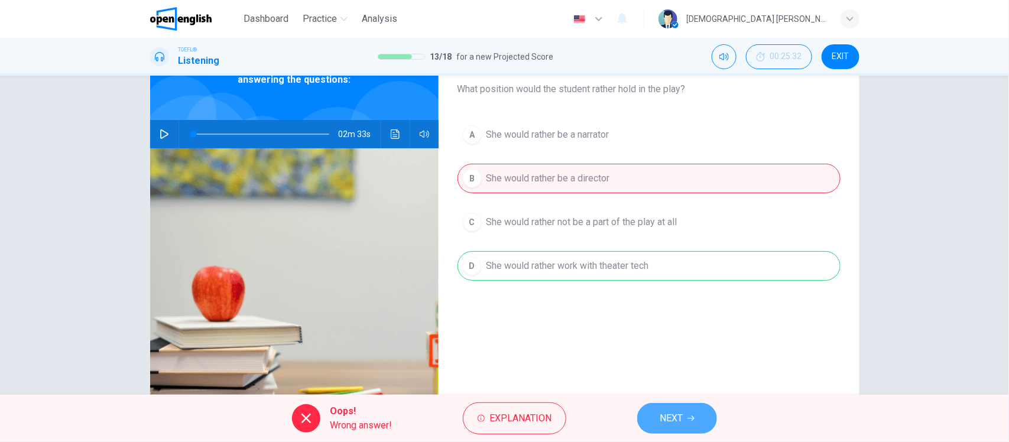
click at [688, 409] on button "NEXT" at bounding box center [677, 418] width 80 height 31
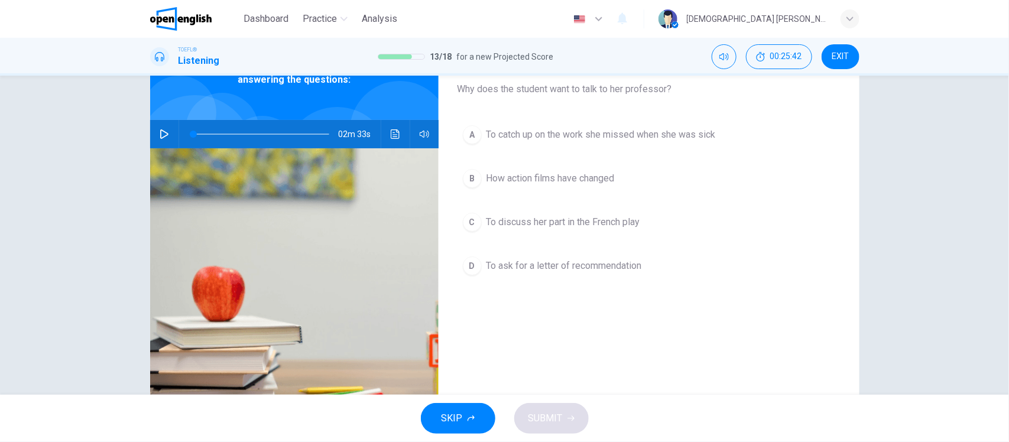
click at [513, 268] on span "To ask for a letter of recommendation" at bounding box center [563, 266] width 155 height 14
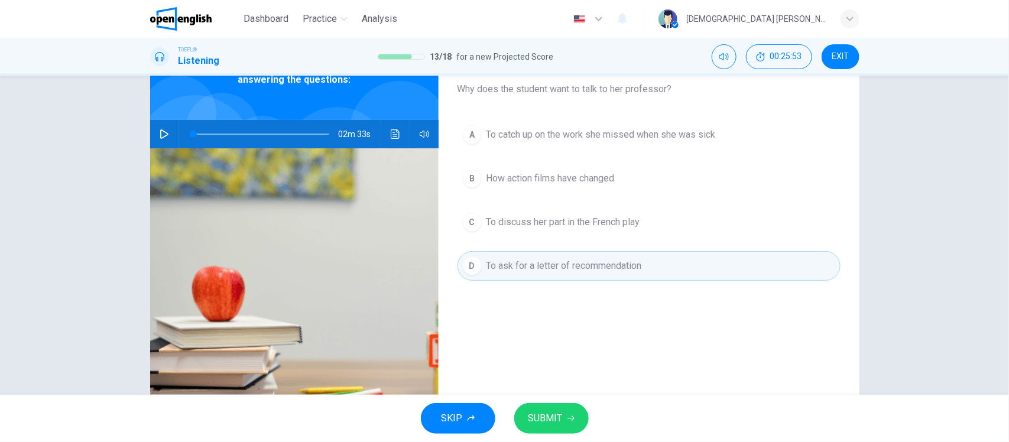
click at [568, 178] on span "How action films have changed" at bounding box center [550, 178] width 128 height 14
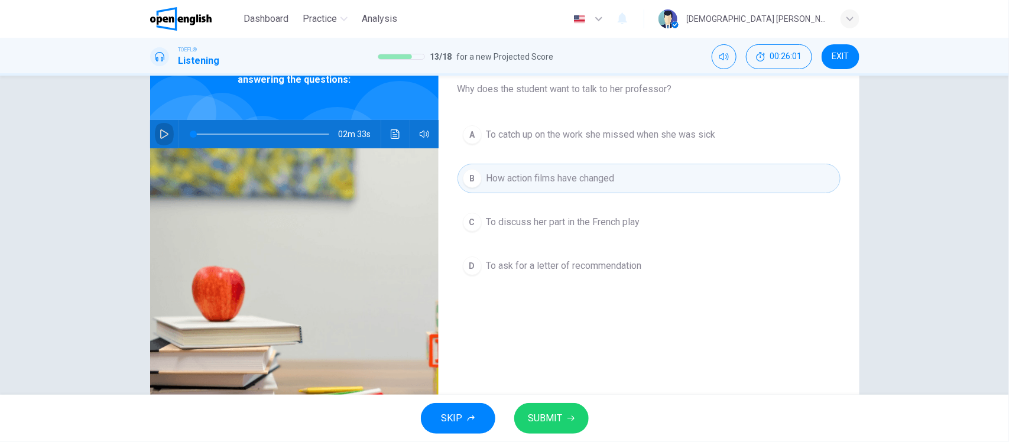
click at [160, 133] on icon "button" at bounding box center [164, 133] width 9 height 9
click at [591, 223] on span "To discuss her part in the French play" at bounding box center [563, 222] width 154 height 14
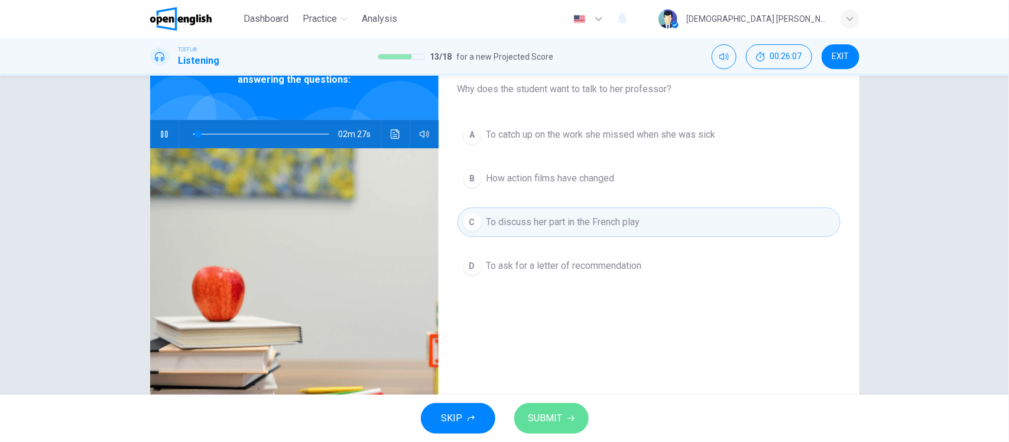
click at [579, 420] on button "SUBMIT" at bounding box center [551, 418] width 74 height 31
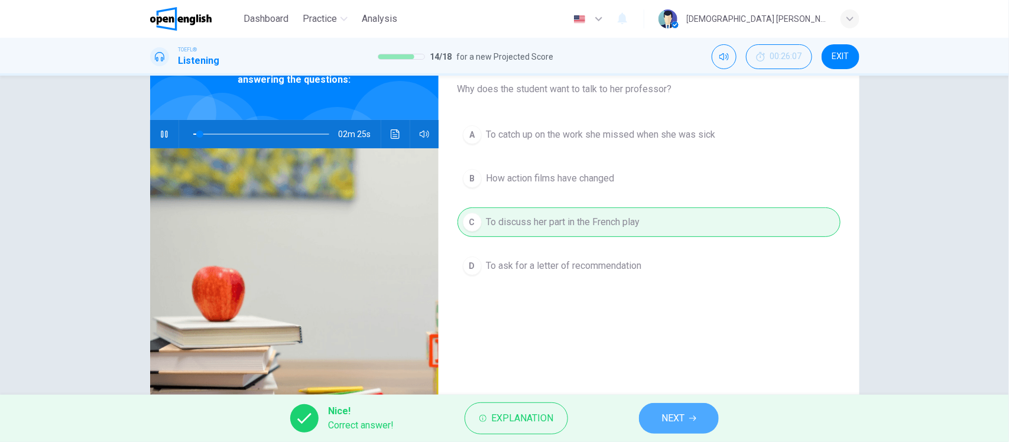
click at [686, 424] on button "NEXT" at bounding box center [679, 418] width 80 height 31
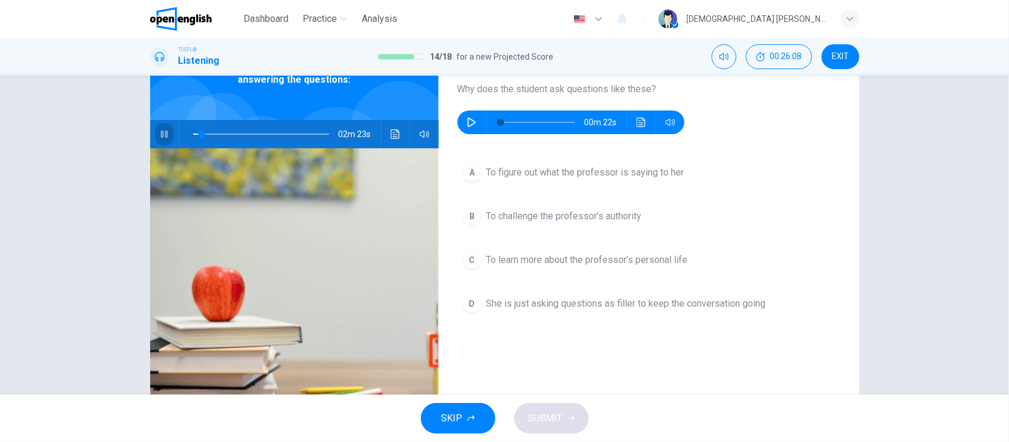
click at [167, 133] on button "button" at bounding box center [164, 134] width 19 height 28
type input "*"
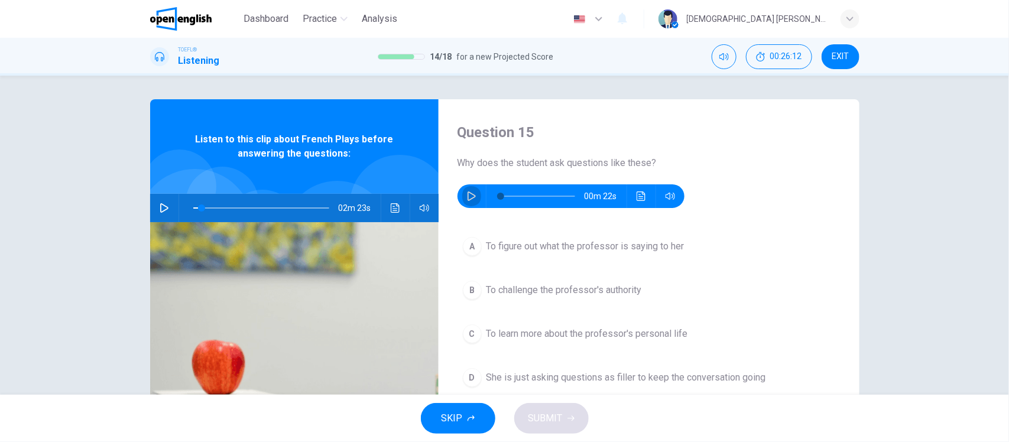
click at [469, 198] on icon "button" at bounding box center [471, 195] width 8 height 9
type input "*"
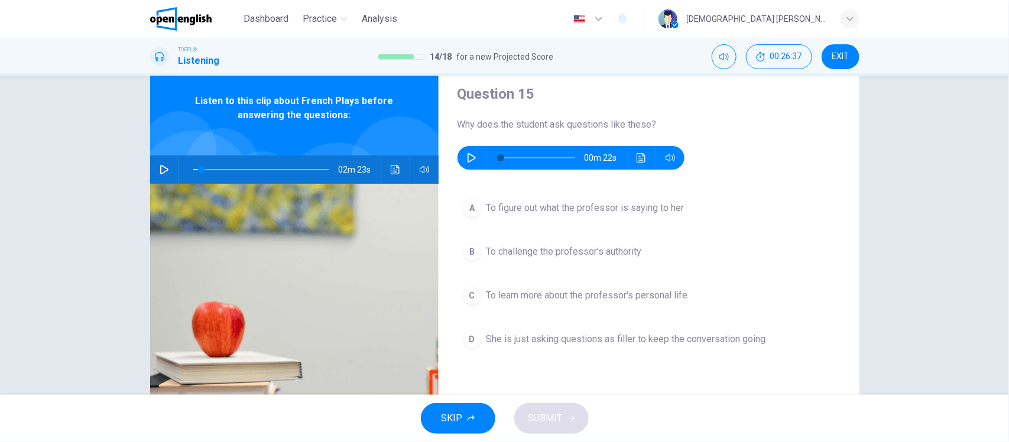
scroll to position [74, 0]
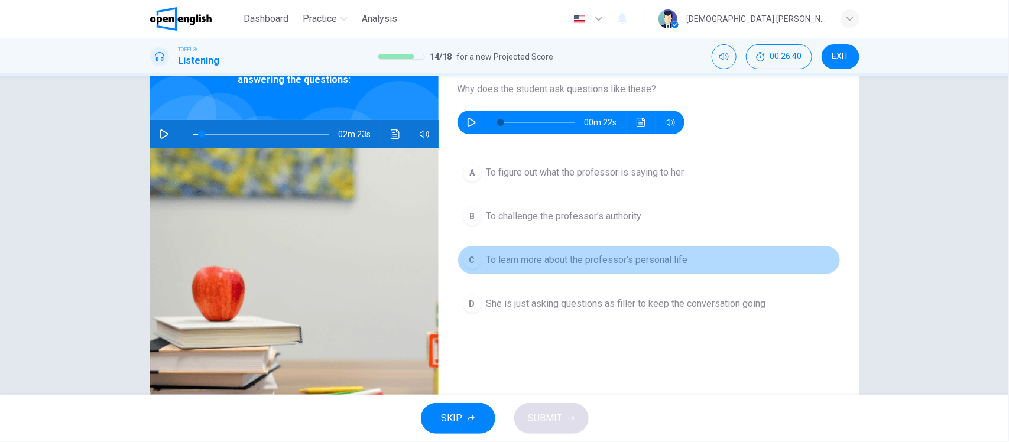
click at [636, 261] on span "To learn more about the professor's personal life" at bounding box center [587, 260] width 202 height 14
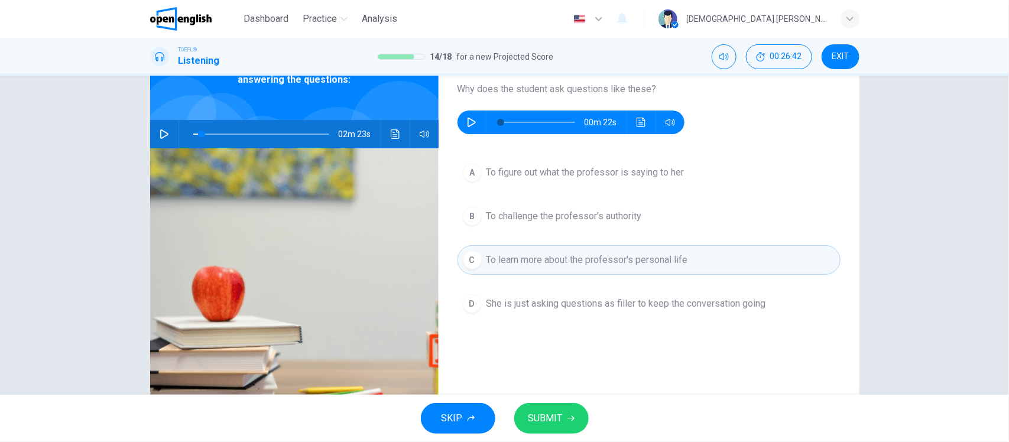
click at [581, 306] on span "She is just asking questions as filler to keep the conversation going" at bounding box center [626, 304] width 280 height 14
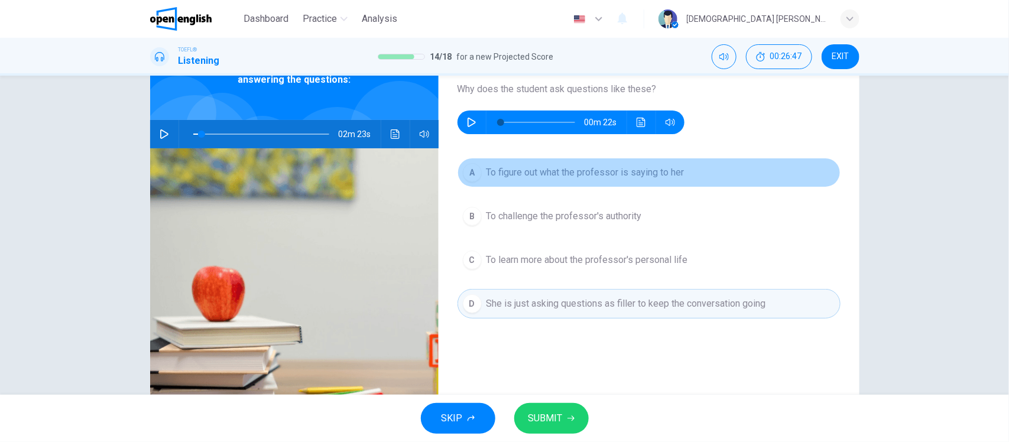
click at [622, 168] on span "To figure out what the professor is saying to her" at bounding box center [585, 172] width 198 height 14
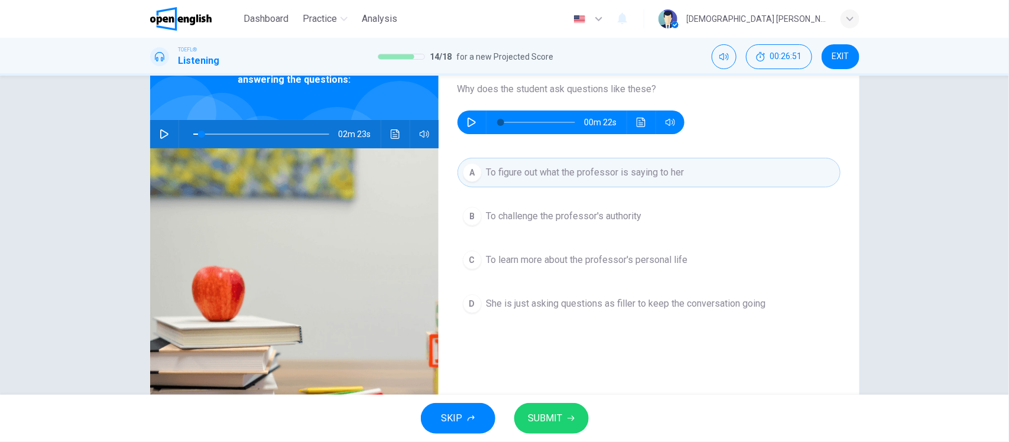
click at [559, 415] on span "SUBMIT" at bounding box center [545, 418] width 34 height 17
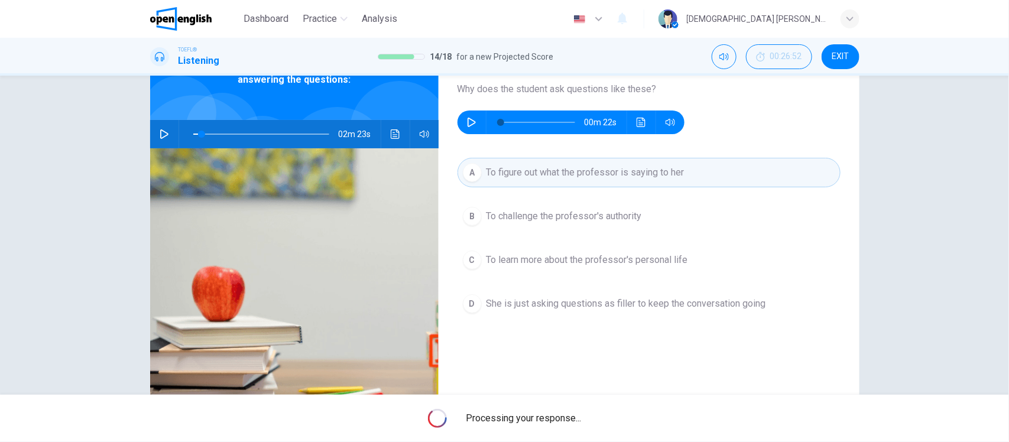
type input "*"
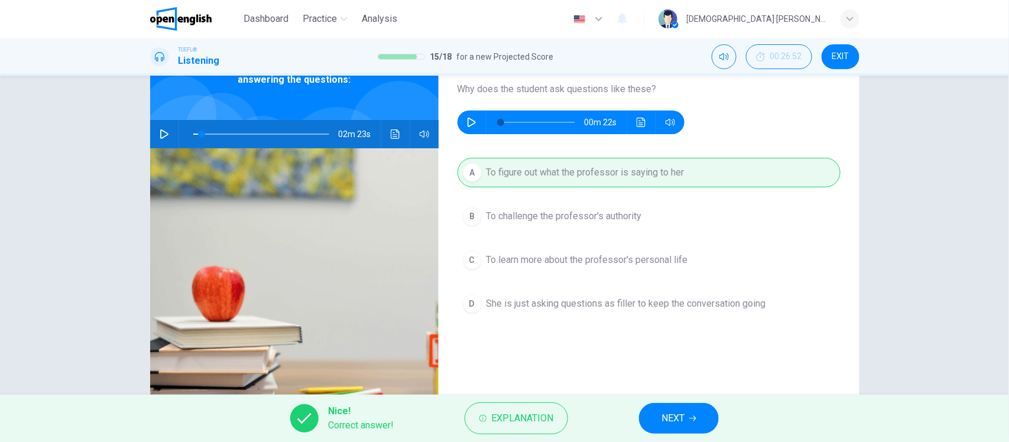
click at [675, 420] on span "NEXT" at bounding box center [672, 418] width 23 height 17
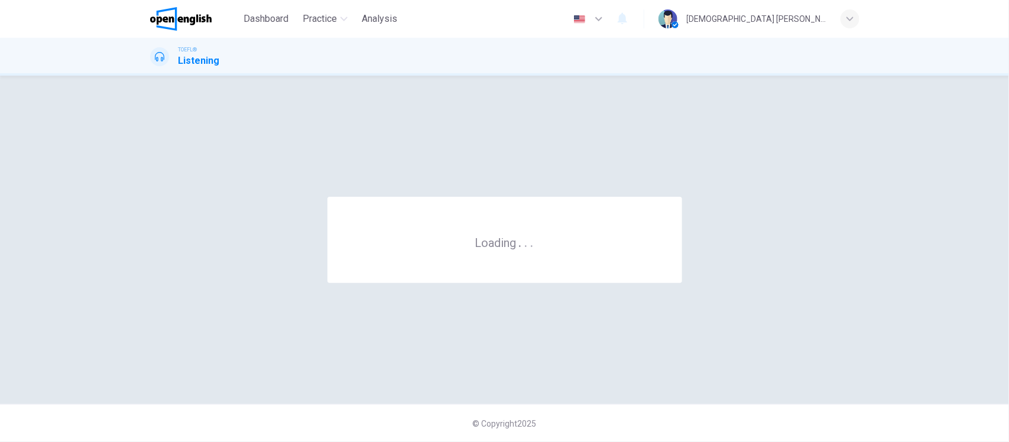
scroll to position [0, 0]
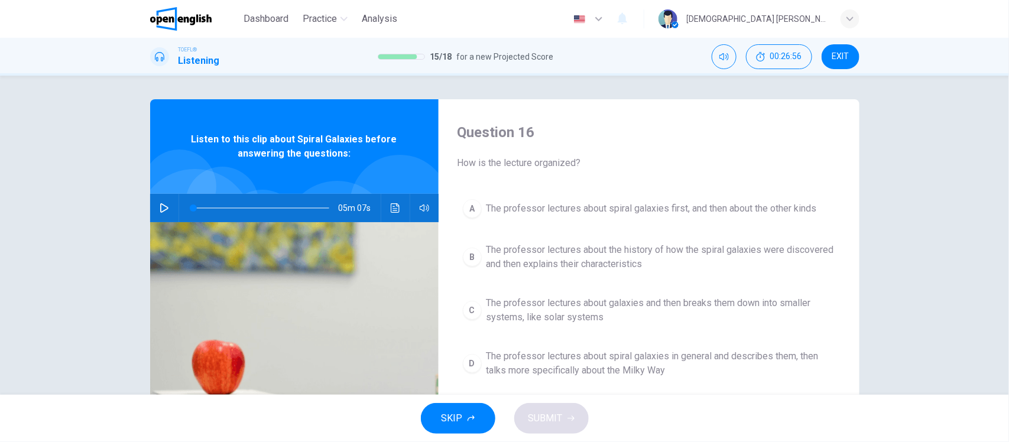
click at [161, 207] on icon "button" at bounding box center [164, 207] width 8 height 9
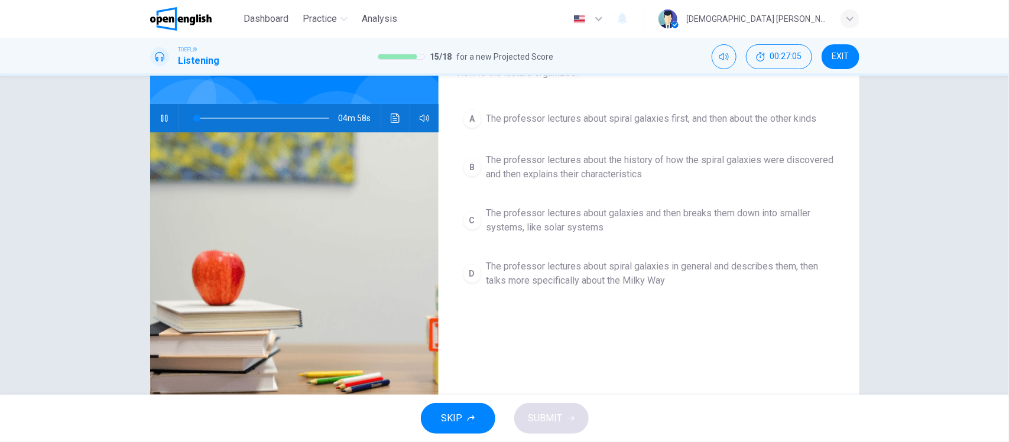
scroll to position [64, 0]
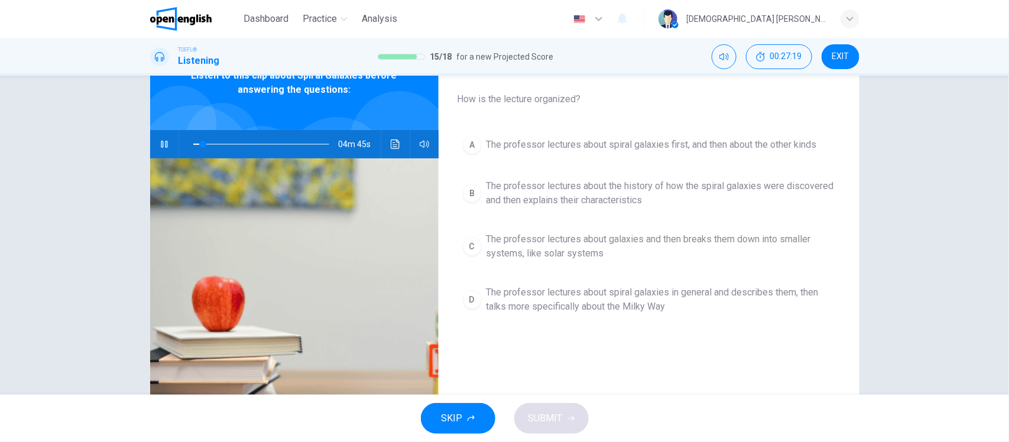
type input "*"
click at [155, 130] on button "button" at bounding box center [164, 144] width 19 height 28
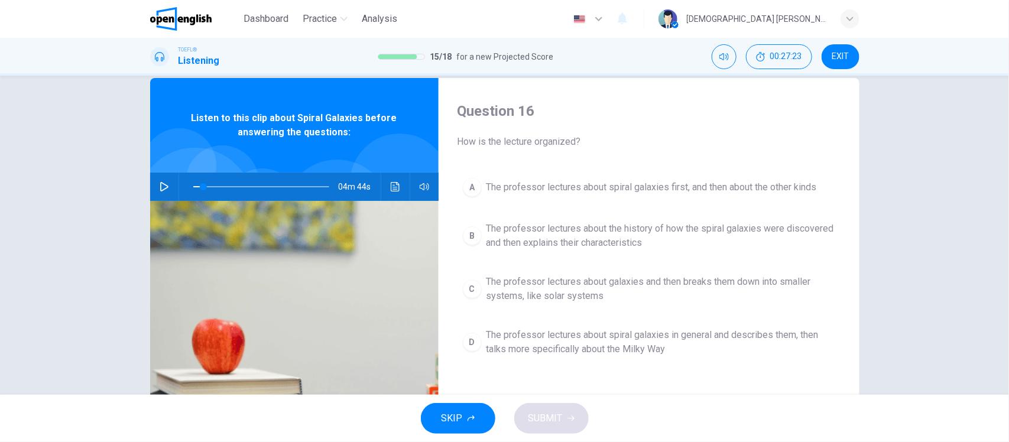
scroll to position [0, 0]
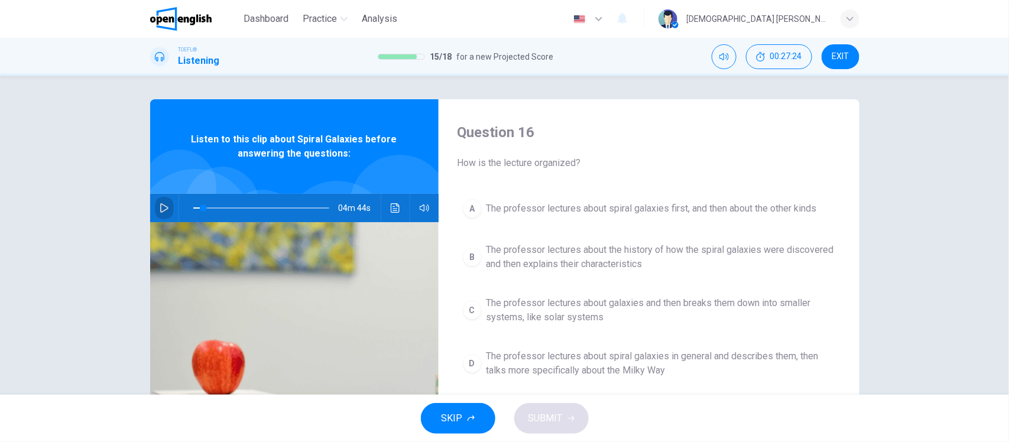
click at [160, 210] on icon "button" at bounding box center [164, 207] width 9 height 9
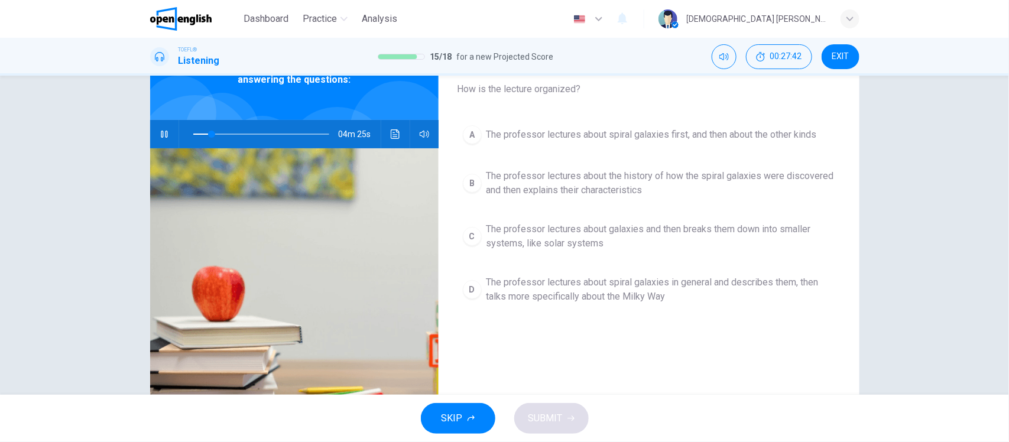
click at [161, 134] on icon "button" at bounding box center [164, 133] width 9 height 9
click at [163, 135] on icon "button" at bounding box center [164, 133] width 8 height 9
click at [585, 307] on button "D The professor lectures about spiral galaxies in general and describes them, t…" at bounding box center [648, 289] width 383 height 39
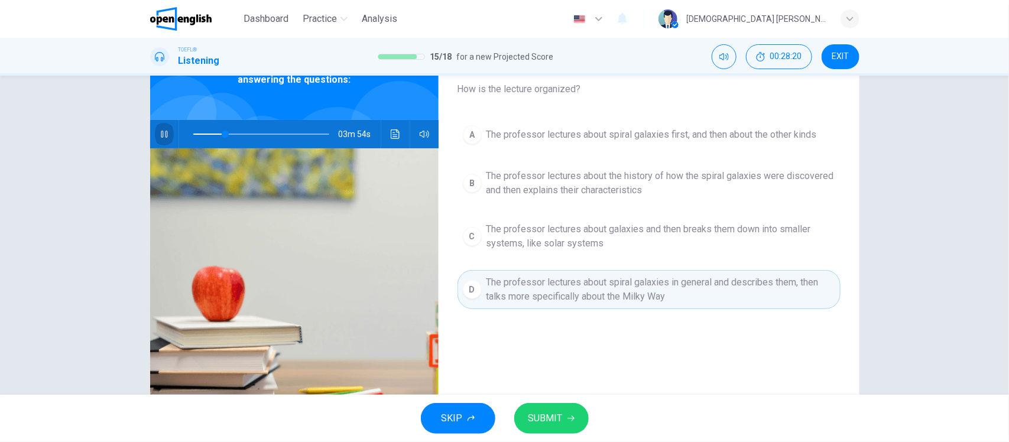
click at [160, 130] on icon "button" at bounding box center [164, 133] width 9 height 9
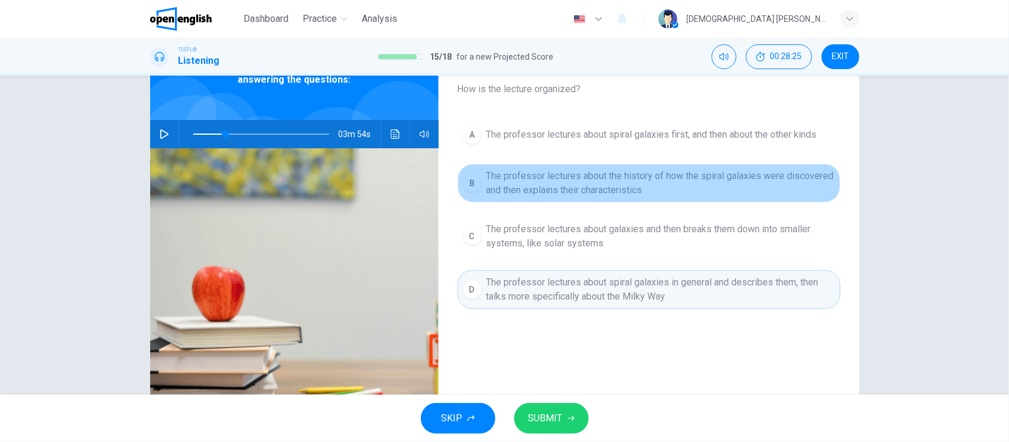
click at [700, 177] on span "The professor lectures about the history of how the spiral galaxies were discov…" at bounding box center [660, 183] width 349 height 28
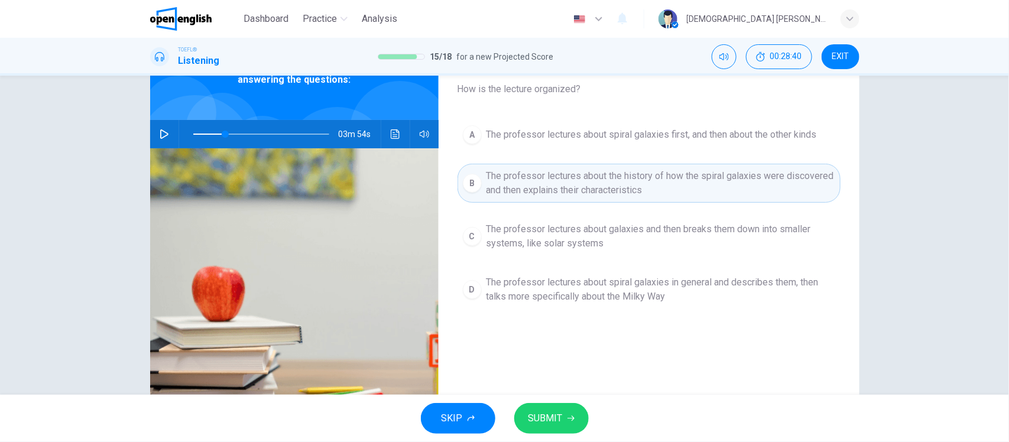
click at [160, 130] on icon "button" at bounding box center [164, 133] width 9 height 9
click at [290, 134] on span at bounding box center [261, 134] width 136 height 17
drag, startPoint x: 569, startPoint y: 417, endPoint x: 568, endPoint y: 291, distance: 126.5
click at [568, 291] on div "Dashboard Practice Analysis English ** ​ [DEMOGRAPHIC_DATA] [PERSON_NAME] TOEFL…" at bounding box center [504, 221] width 1009 height 442
click at [568, 291] on span "The professor lectures about spiral galaxies in general and describes them, the…" at bounding box center [660, 289] width 349 height 28
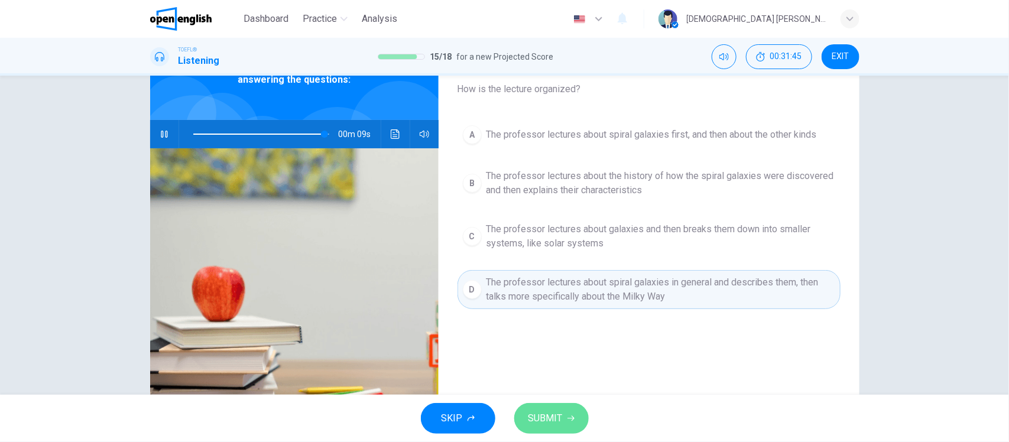
click at [563, 414] on button "SUBMIT" at bounding box center [551, 418] width 74 height 31
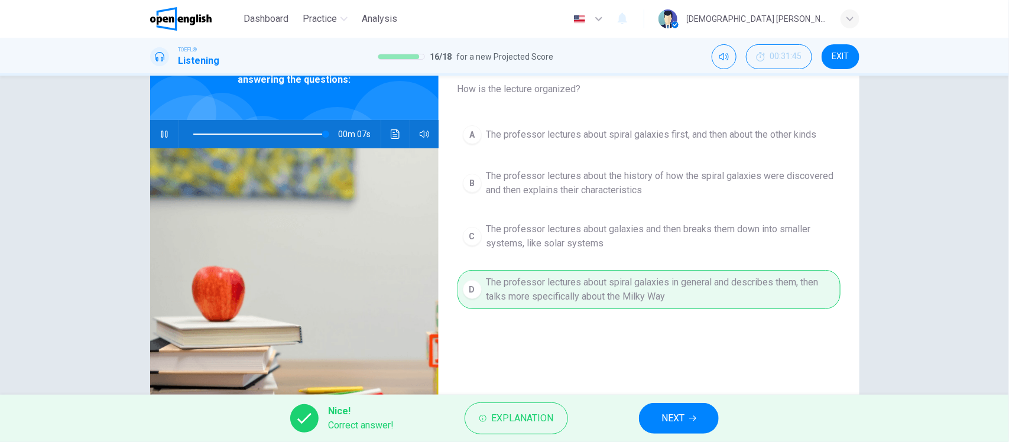
click at [718, 421] on button "NEXT" at bounding box center [679, 418] width 80 height 31
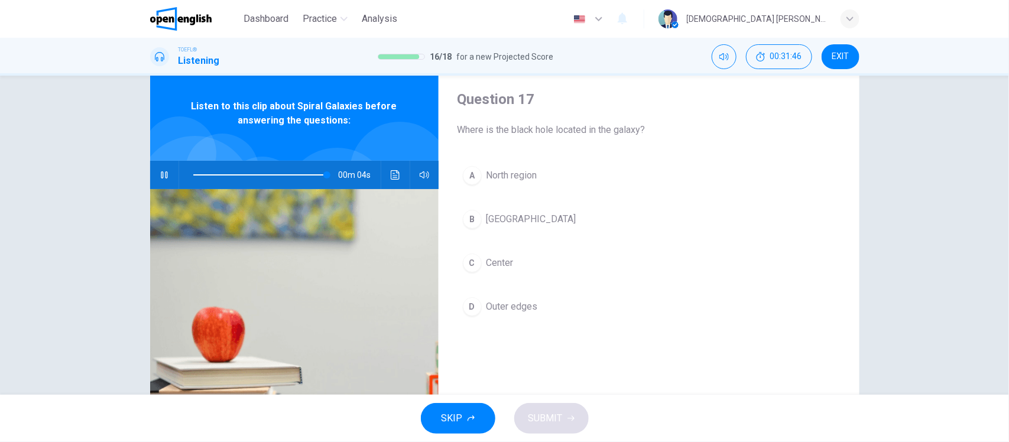
scroll to position [0, 0]
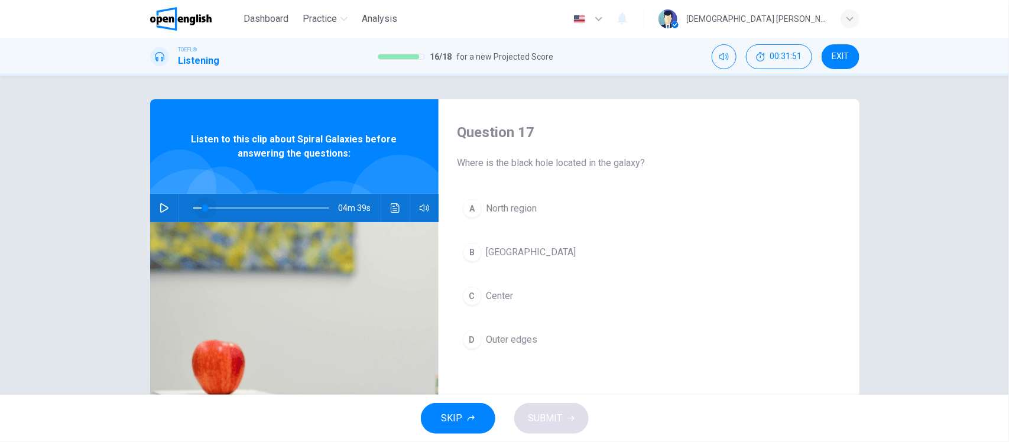
click at [202, 205] on span at bounding box center [261, 208] width 136 height 17
click at [161, 207] on icon "button" at bounding box center [164, 207] width 9 height 9
click at [229, 207] on span at bounding box center [261, 208] width 136 height 17
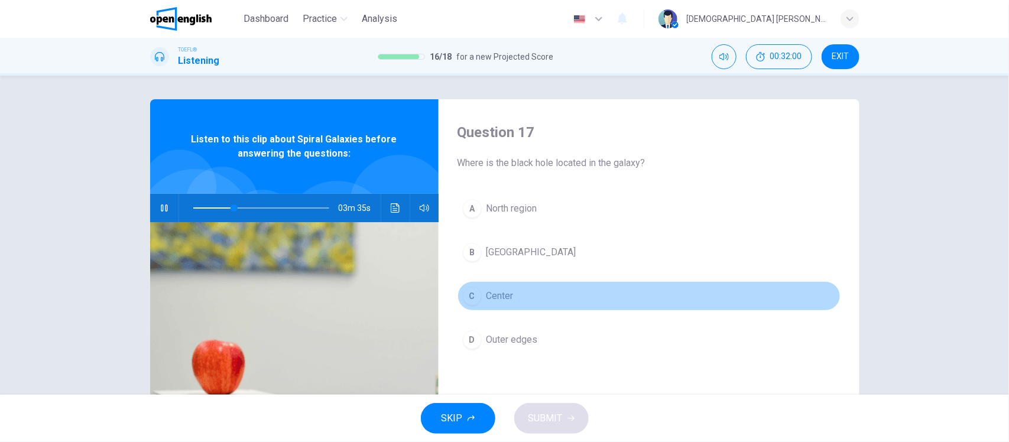
click at [507, 297] on span "Center" at bounding box center [499, 296] width 27 height 14
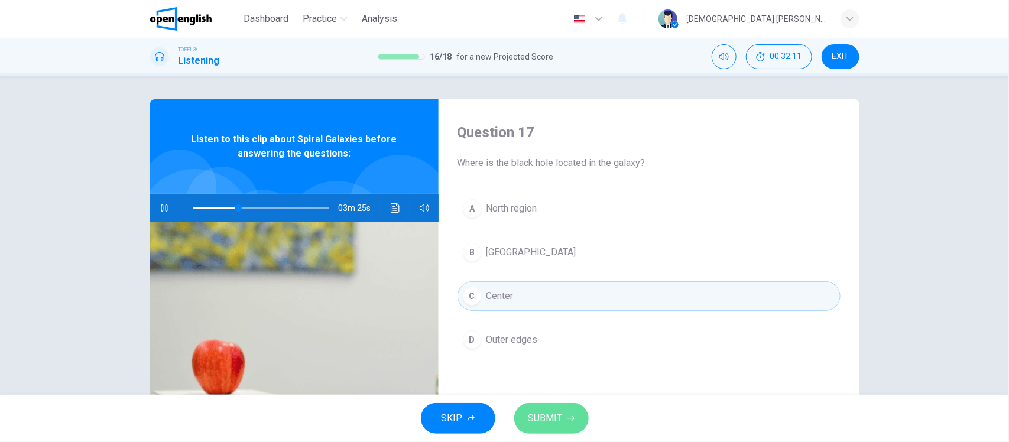
click at [560, 417] on span "SUBMIT" at bounding box center [545, 418] width 34 height 17
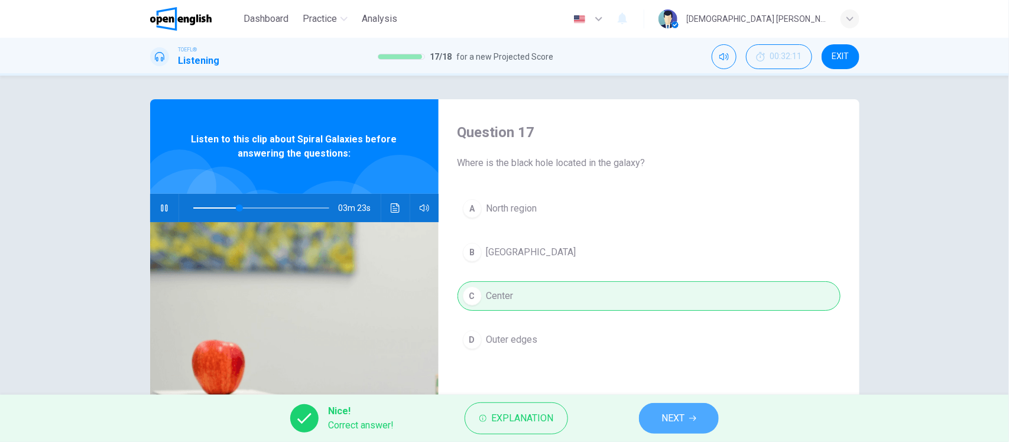
click at [675, 415] on span "NEXT" at bounding box center [672, 418] width 23 height 17
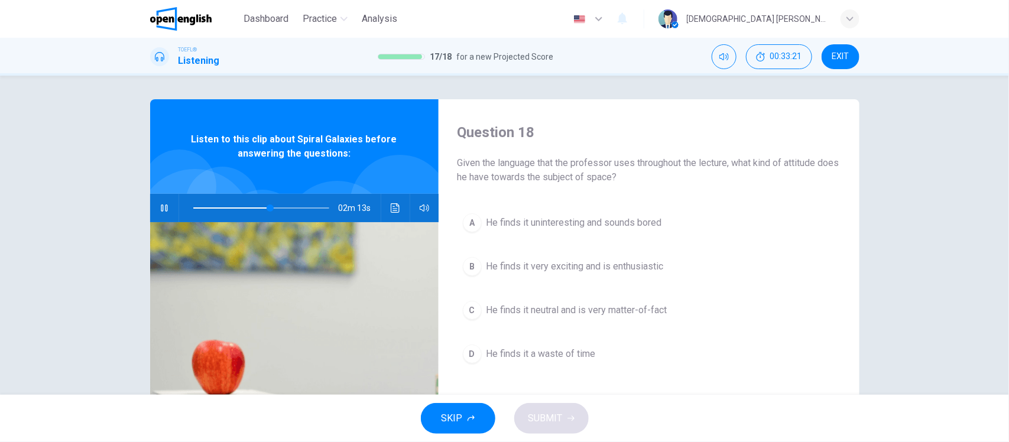
click at [633, 267] on span "He finds it very exciting and is enthusiastic" at bounding box center [574, 266] width 177 height 14
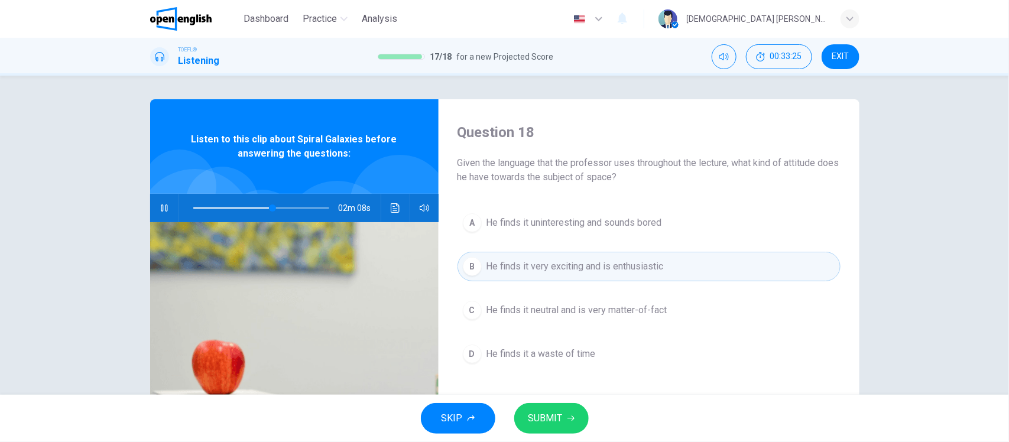
click at [568, 415] on icon "button" at bounding box center [570, 418] width 7 height 7
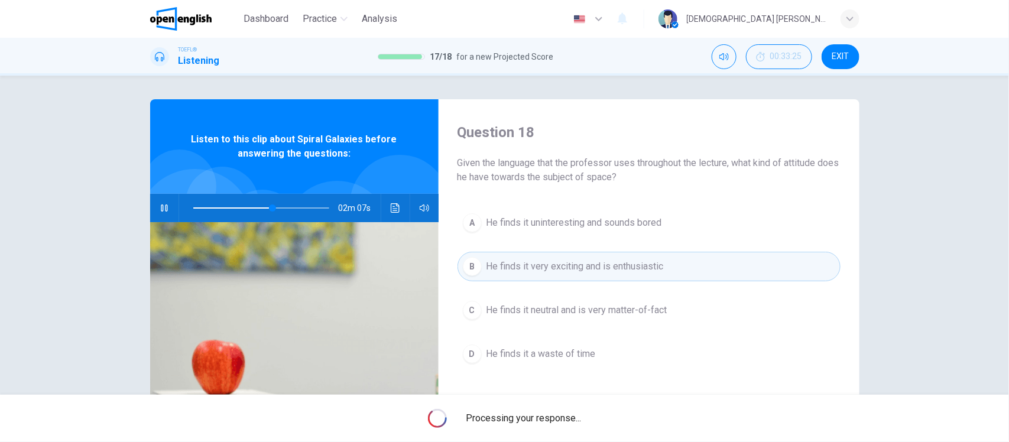
type input "**"
